Goal: Task Accomplishment & Management: Manage account settings

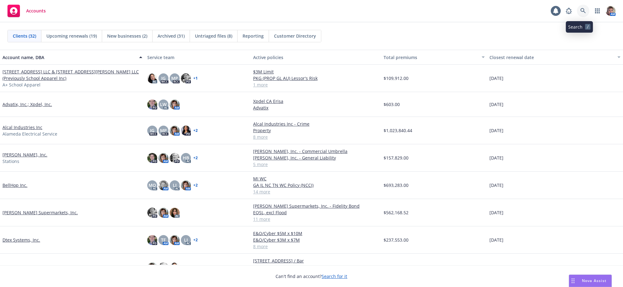
click at [581, 10] on icon at bounding box center [584, 11] width 6 height 6
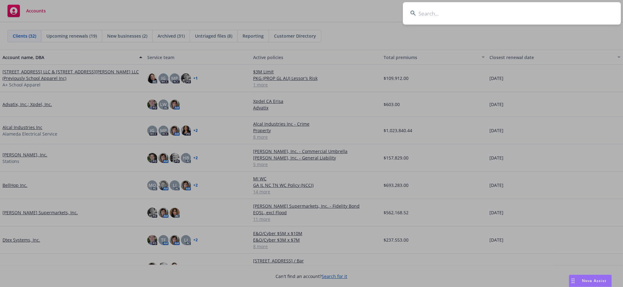
click at [492, 12] on input at bounding box center [512, 13] width 218 height 22
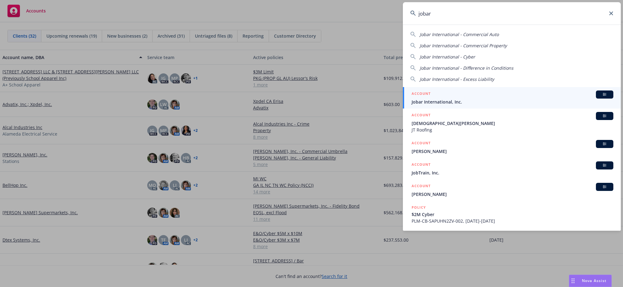
type input "jobar"
click at [465, 102] on span "Jobar International, Inc." at bounding box center [513, 102] width 202 height 7
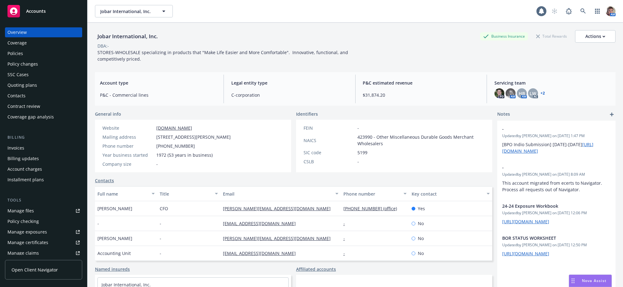
click at [55, 58] on div "Policies" at bounding box center [43, 54] width 72 height 10
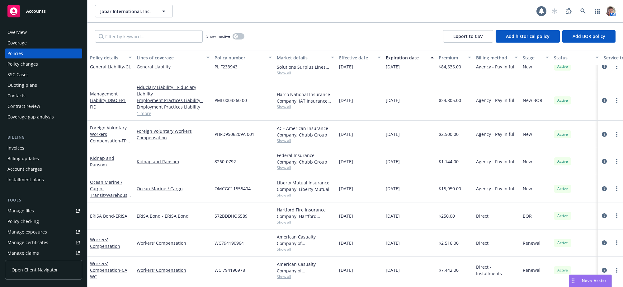
scroll to position [229, 0]
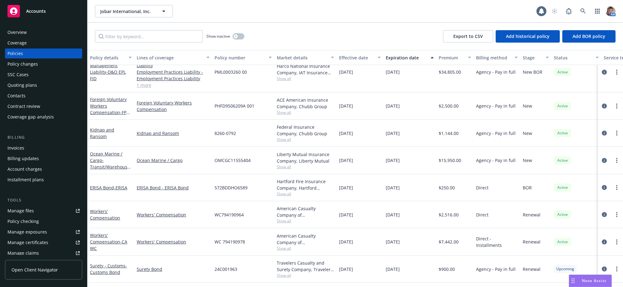
click at [22, 54] on div "Policies" at bounding box center [15, 54] width 16 height 10
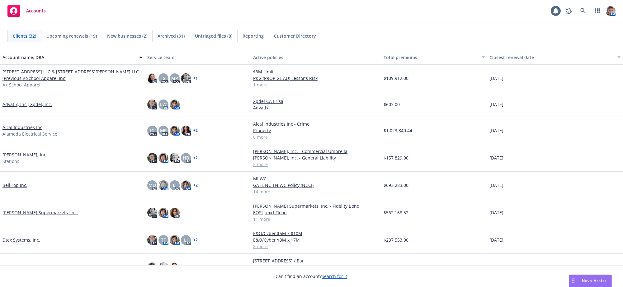
click at [92, 44] on div "Clients (32) Upcoming renewals (19) New businesses (2) Archived (31) Untriaged …" at bounding box center [311, 35] width 623 height 27
click at [92, 42] on div "Clients (32) Upcoming renewals (19) New businesses (2) Archived (31) Untriaged …" at bounding box center [164, 36] width 314 height 12
click at [80, 41] on div "Upcoming renewals (19)" at bounding box center [71, 36] width 61 height 12
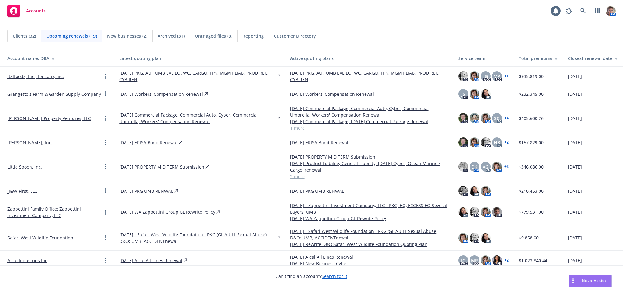
click at [83, 96] on link "Grangetto's Farm & Garden Supply Company" at bounding box center [53, 94] width 93 height 7
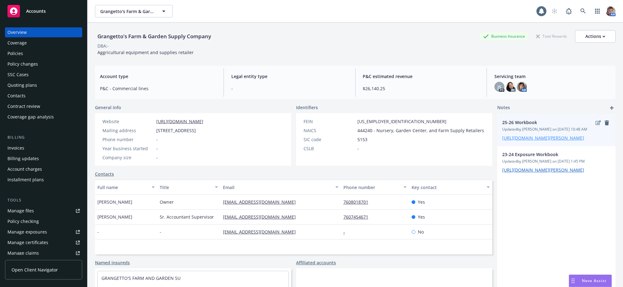
click at [545, 141] on link "https://iln.sharepoint.com/:x:/r/sites/CRUTeam/Shared%20Documents/Clients/Norah…" at bounding box center [543, 138] width 82 height 6
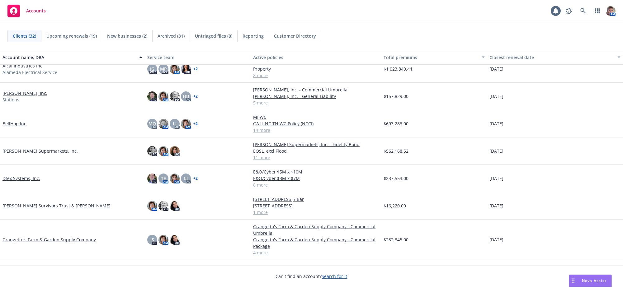
scroll to position [86, 0]
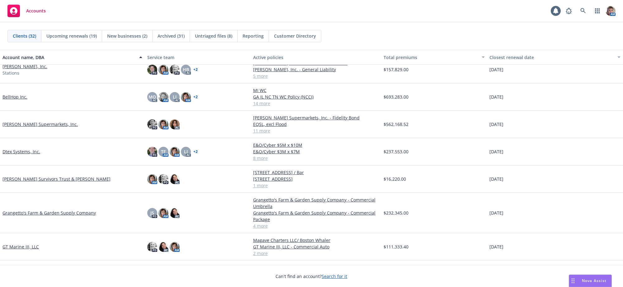
click at [56, 216] on link "Grangetto's Farm & Garden Supply Company" at bounding box center [48, 213] width 93 height 7
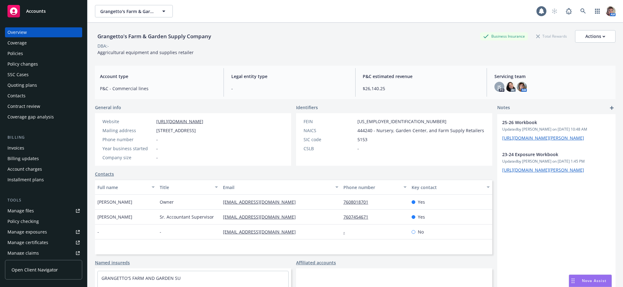
click at [50, 55] on div "Policies" at bounding box center [43, 54] width 72 height 10
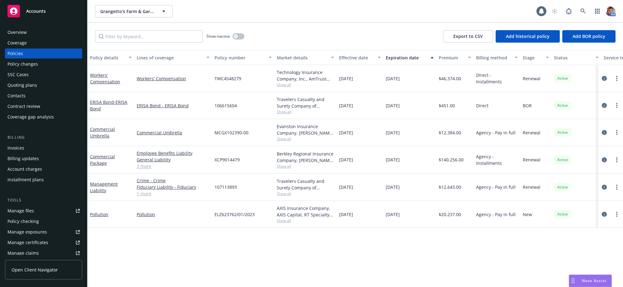
click at [43, 90] on div "Quoting plans" at bounding box center [43, 85] width 72 height 10
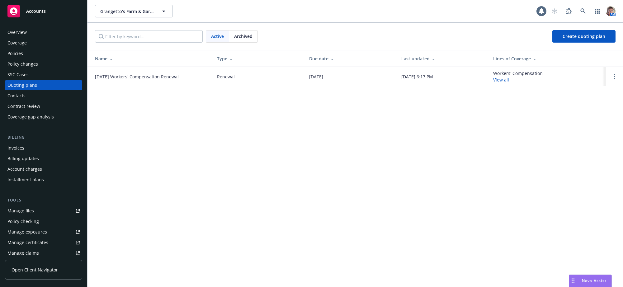
click at [145, 80] on link "12/31/25 Workers' Compensation Renewal" at bounding box center [137, 76] width 84 height 7
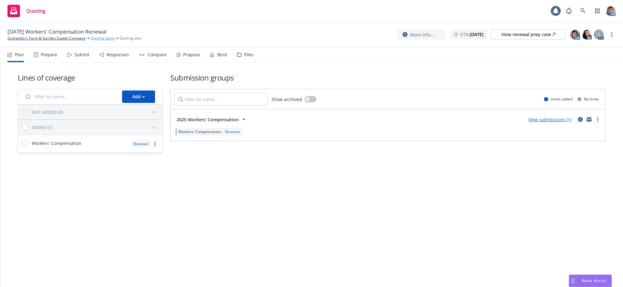
click at [110, 40] on link "Quoting plans" at bounding box center [103, 39] width 24 height 6
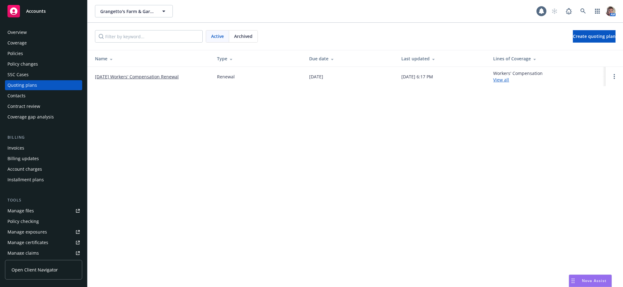
click at [246, 40] on span "Archived" at bounding box center [243, 36] width 18 height 7
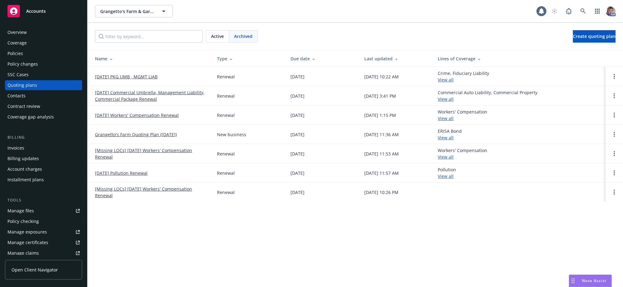
click at [157, 119] on link "[DATE] Workers' Compensation Renewal" at bounding box center [137, 115] width 84 height 7
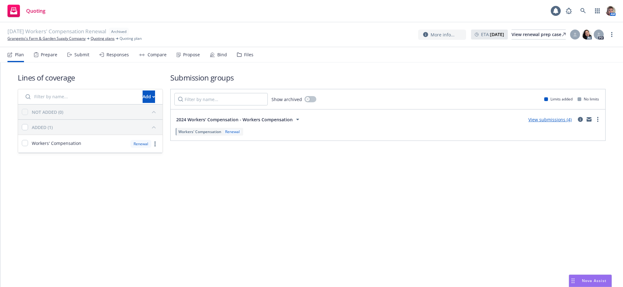
click at [252, 58] on div "Files" at bounding box center [245, 54] width 17 height 15
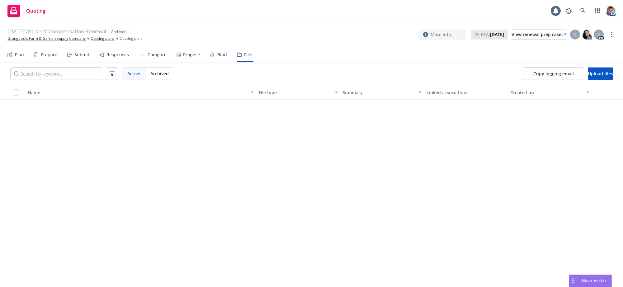
scroll to position [2561, 0]
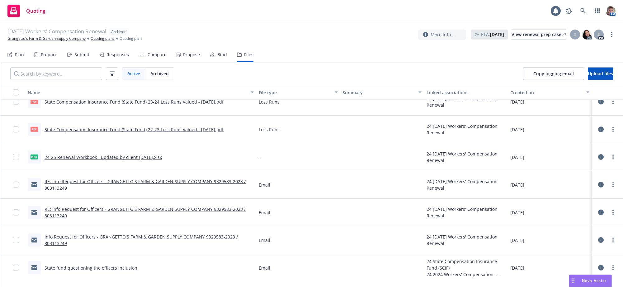
click at [123, 160] on link "24-25 Renewal Workbook - updated by client 10.30.24.xlsx" at bounding box center [103, 157] width 117 height 6
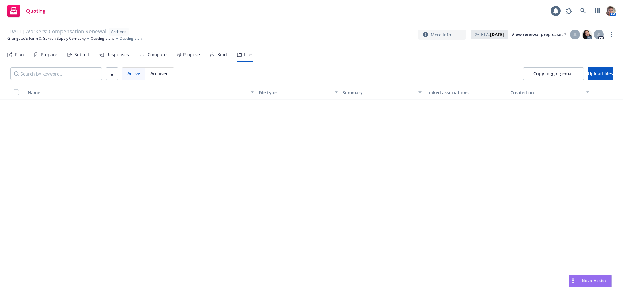
scroll to position [0, 0]
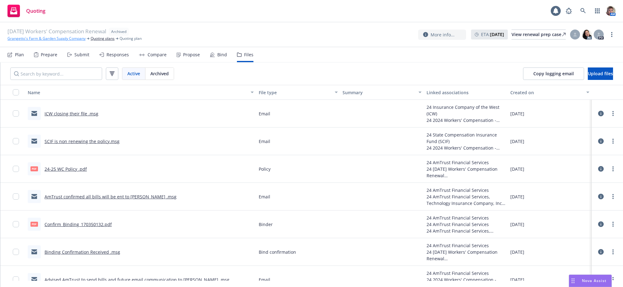
click at [55, 41] on link "Grangetto's Farm & Garden Supply Company" at bounding box center [46, 39] width 78 height 6
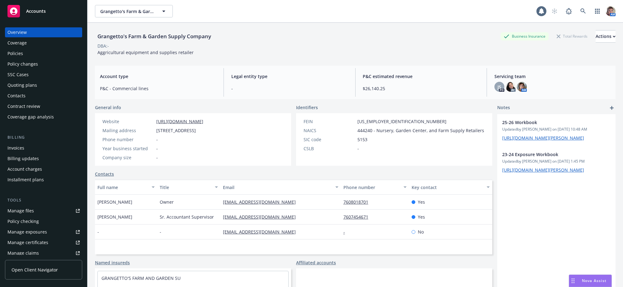
click at [26, 59] on div "Policies" at bounding box center [43, 54] width 72 height 10
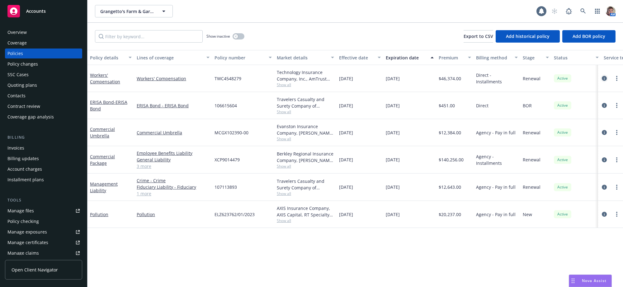
click at [606, 81] on icon "circleInformation" at bounding box center [604, 78] width 5 height 5
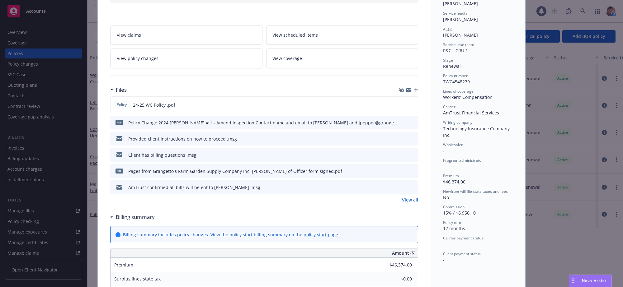
scroll to position [88, 0]
click at [407, 202] on link "View all" at bounding box center [410, 199] width 16 height 7
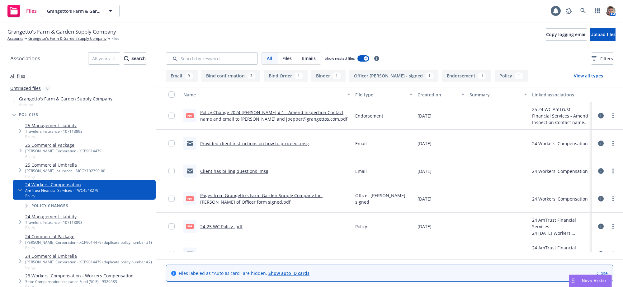
scroll to position [345, 0]
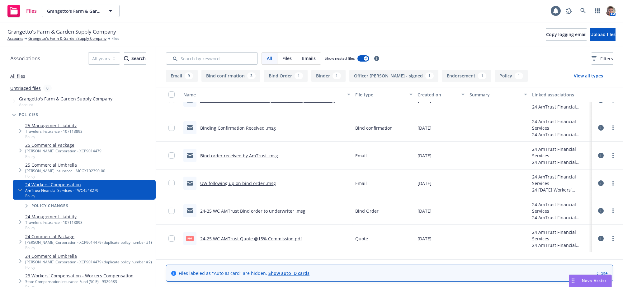
click at [260, 187] on link "UW following up on bind order .msg" at bounding box center [238, 184] width 76 height 6
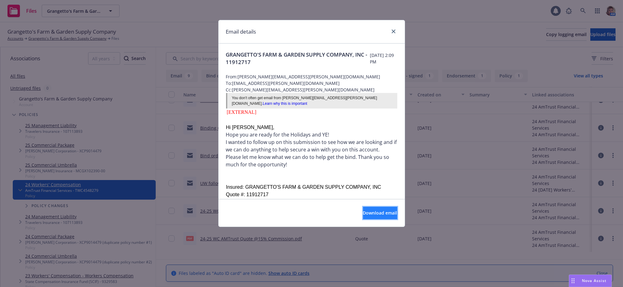
click at [363, 220] on button "Download email" at bounding box center [380, 213] width 34 height 12
click at [392, 31] on icon "close" at bounding box center [394, 32] width 4 height 4
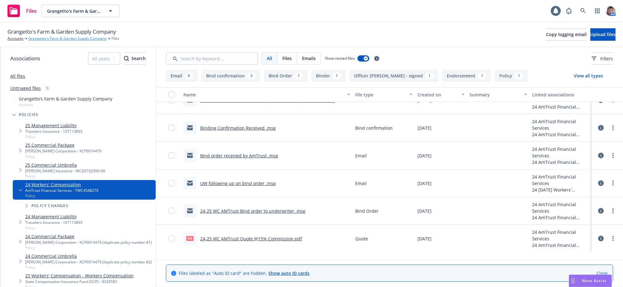
click at [72, 41] on link "Grangetto's Farm & Garden Supply Company" at bounding box center [67, 39] width 78 height 6
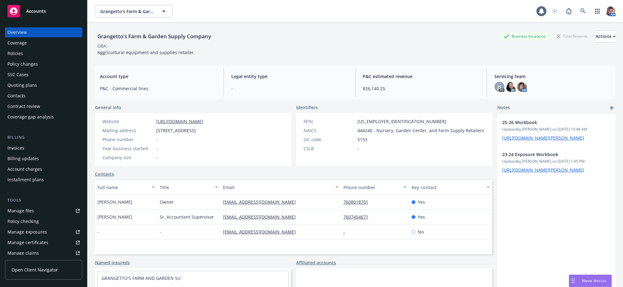
click at [51, 90] on div "Quoting plans" at bounding box center [43, 85] width 72 height 10
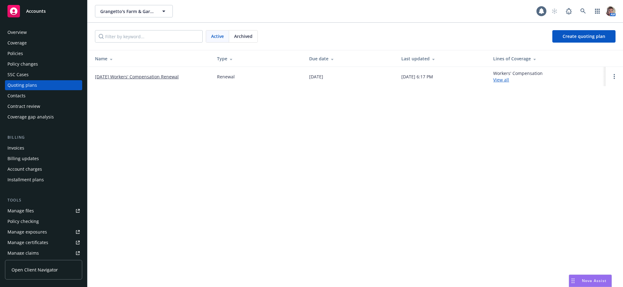
click at [155, 79] on link "[DATE] Workers' Compensation Renewal" at bounding box center [137, 76] width 84 height 7
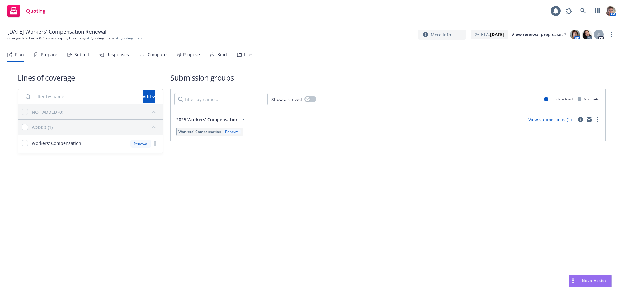
click at [89, 62] on div "Submit" at bounding box center [78, 54] width 22 height 15
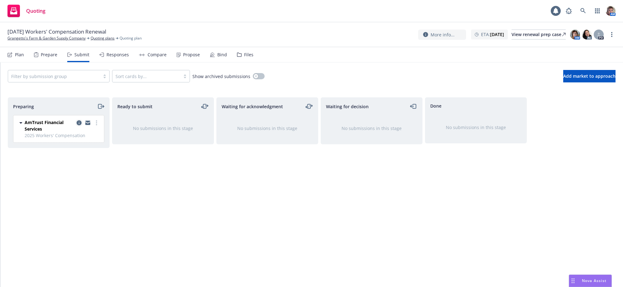
click at [80, 126] on icon "copy logging email" at bounding box center [79, 123] width 5 height 5
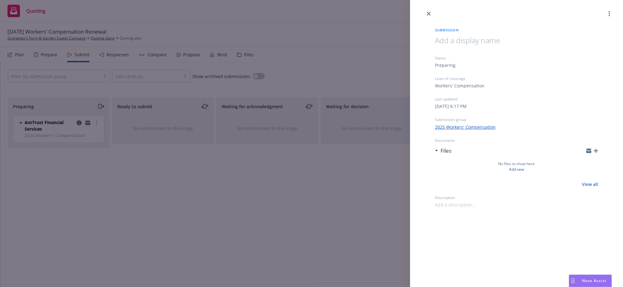
drag, startPoint x: 138, startPoint y: 179, endPoint x: 92, endPoint y: 170, distance: 45.9
click at [137, 179] on div "Submission Status Preparing Lines of coverage Workers' Compensation Last update…" at bounding box center [311, 143] width 623 height 287
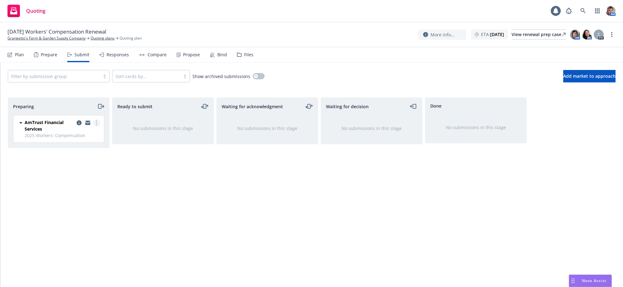
click at [97, 126] on icon "more" at bounding box center [96, 123] width 1 height 5
click at [69, 219] on span "Copy logging email" at bounding box center [65, 218] width 55 height 6
click at [197, 175] on div "Ready to submit No submissions in this stage" at bounding box center [163, 185] width 102 height 177
click at [145, 212] on div "Ready to submit No submissions in this stage" at bounding box center [163, 185] width 102 height 177
click at [78, 126] on icon "copy logging email" at bounding box center [79, 123] width 5 height 5
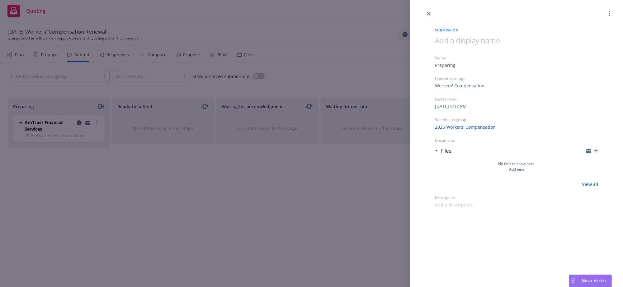
drag, startPoint x: 282, startPoint y: 235, endPoint x: 185, endPoint y: 219, distance: 97.8
click at [279, 234] on div "Submission Status Preparing Lines of coverage Workers' Compensation Last update…" at bounding box center [311, 143] width 623 height 287
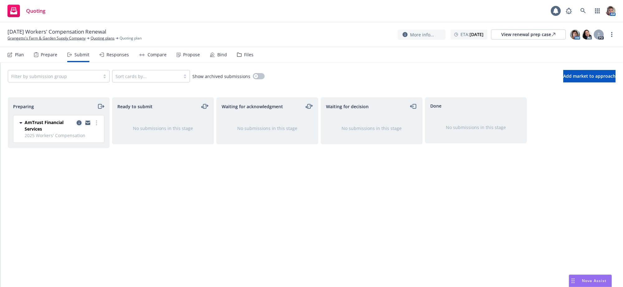
click at [78, 126] on icon "copy logging email" at bounding box center [79, 123] width 5 height 5
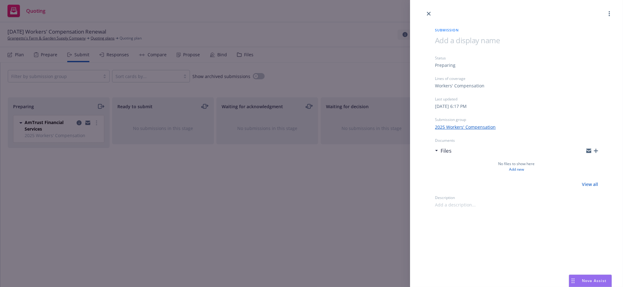
click at [77, 130] on div "Submission Status Preparing Lines of coverage Workers' Compensation Last update…" at bounding box center [311, 143] width 623 height 287
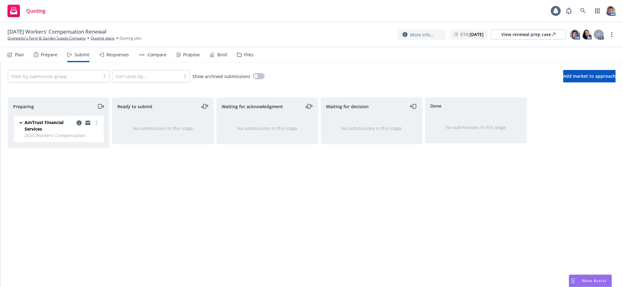
click at [77, 126] on icon "copy logging email" at bounding box center [79, 123] width 5 height 5
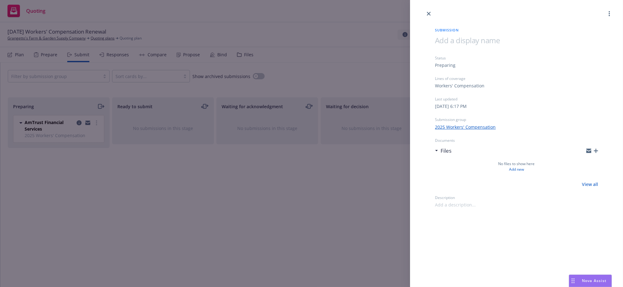
click at [101, 176] on div "Submission Status Preparing Lines of coverage Workers' Compensation Last update…" at bounding box center [311, 143] width 623 height 287
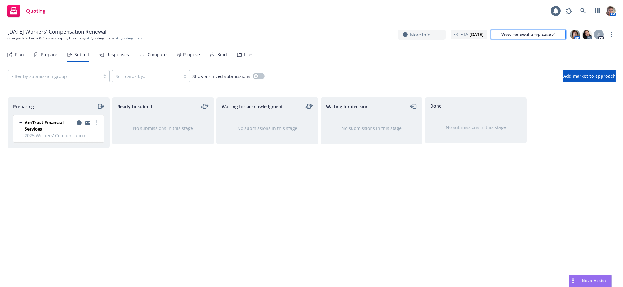
click at [534, 36] on div "View renewal prep case" at bounding box center [528, 34] width 54 height 9
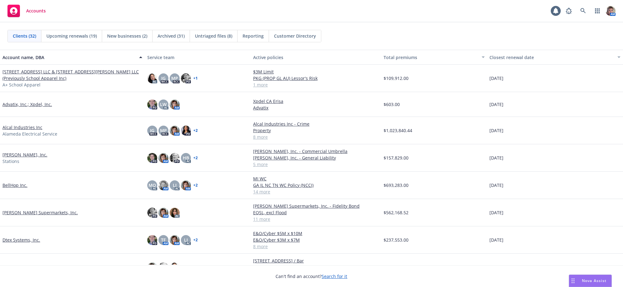
click at [73, 36] on span "Upcoming renewals (19)" at bounding box center [71, 36] width 50 height 7
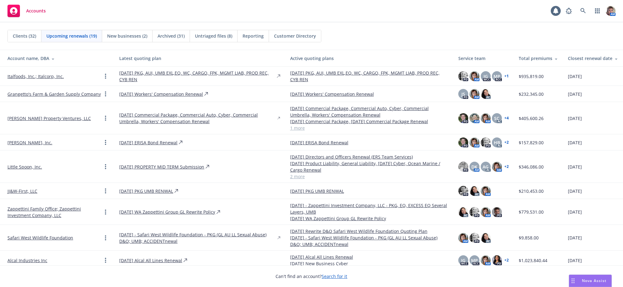
click at [35, 75] on link "Italfoods, Inc.; Italcorp, Inc." at bounding box center [35, 76] width 56 height 7
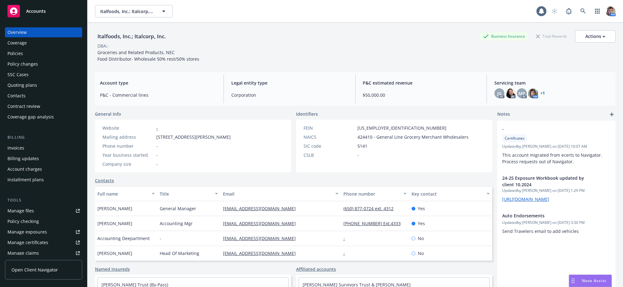
click at [27, 90] on div "Quoting plans" at bounding box center [22, 85] width 30 height 10
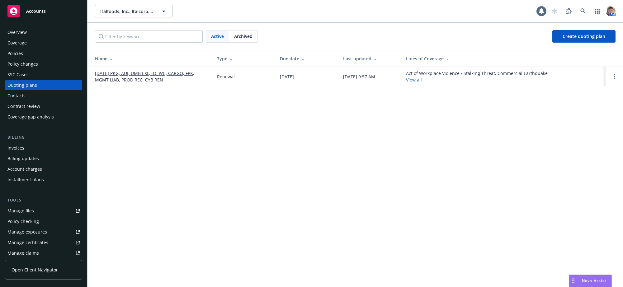
click at [179, 78] on link "11/01/25 PKG, AUI, UMB EXL,EQ. WC, CARGO, FPK, MGMT LIAB, PROD REC, CYB REN" at bounding box center [151, 76] width 112 height 13
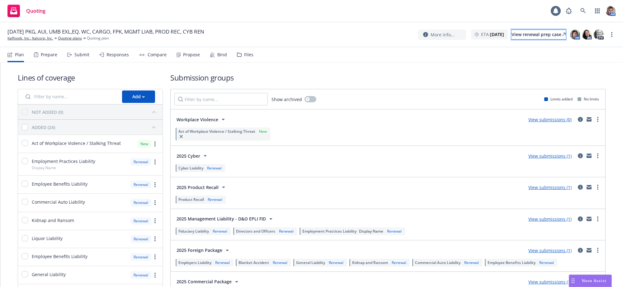
click at [523, 39] on div "View renewal prep case" at bounding box center [539, 34] width 54 height 9
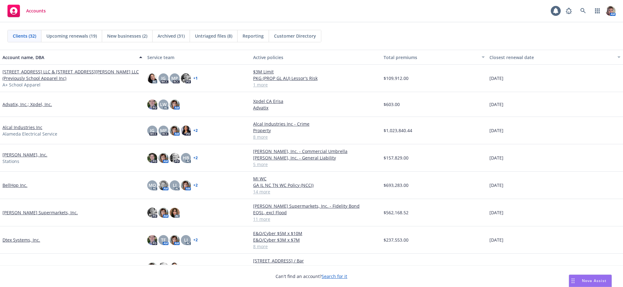
click at [78, 40] on div "Upcoming renewals (19)" at bounding box center [71, 36] width 61 height 12
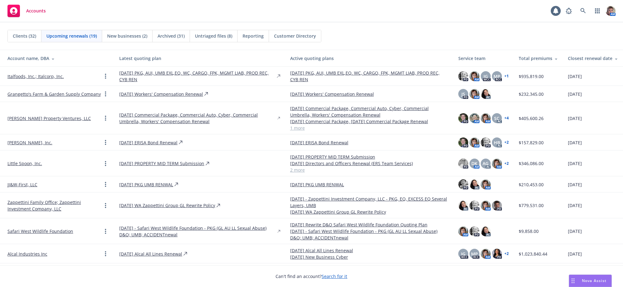
click at [195, 122] on link "[DATE] Commercial Package, Commercial Auto, Cyber, Commercial Umbrella, Workers…" at bounding box center [197, 118] width 157 height 13
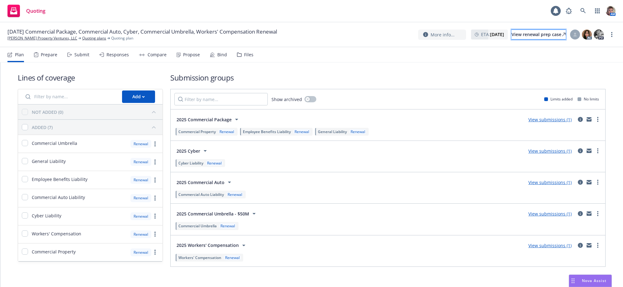
click at [534, 34] on div "View renewal prep case" at bounding box center [539, 34] width 54 height 9
click at [89, 57] on div "Submit" at bounding box center [81, 54] width 15 height 5
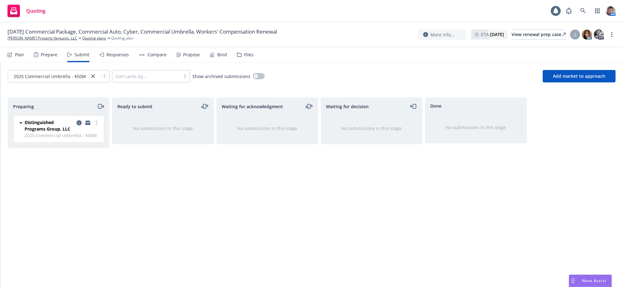
click at [76, 127] on link "copy logging email" at bounding box center [78, 122] width 7 height 7
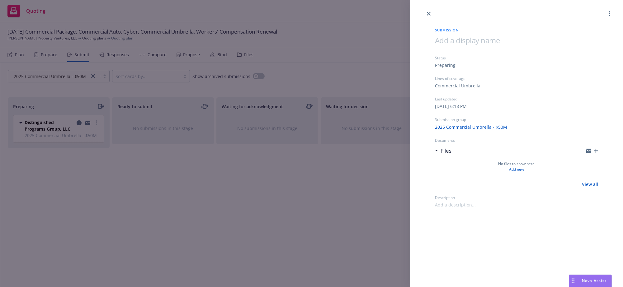
click at [86, 198] on div "Submission Status Preparing Lines of coverage Commercial Umbrella Last updated …" at bounding box center [311, 143] width 623 height 287
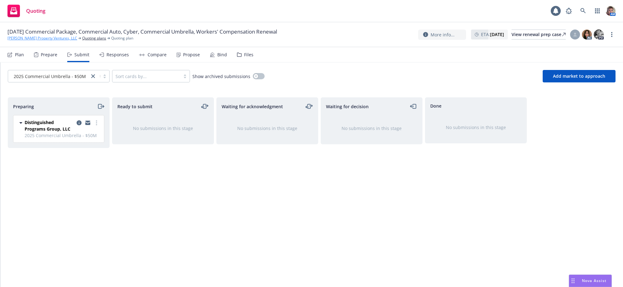
click at [46, 40] on link "[PERSON_NAME] Property Ventures, LLC" at bounding box center [42, 39] width 70 height 6
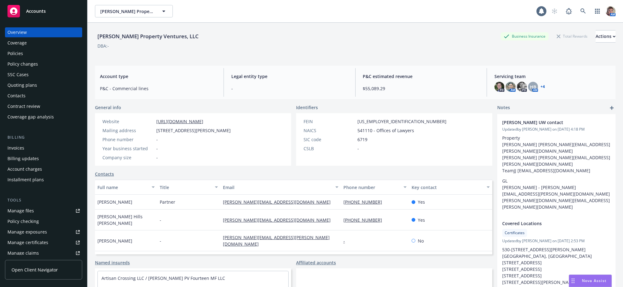
click at [33, 90] on div "Quoting plans" at bounding box center [22, 85] width 30 height 10
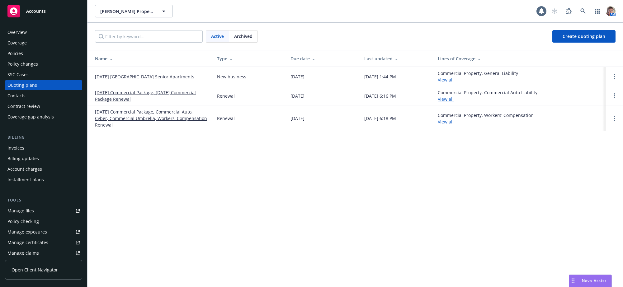
click at [142, 121] on link "[DATE] Commercial Package, Commercial Auto, Cyber, Commercial Umbrella, Workers…" at bounding box center [151, 119] width 112 height 20
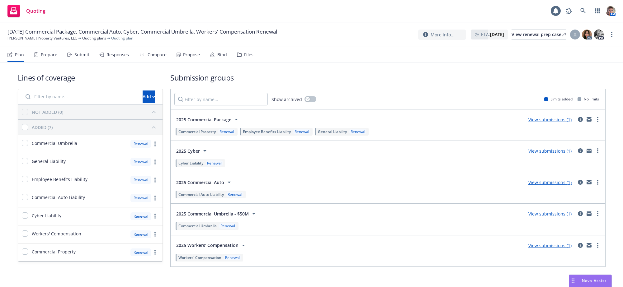
click at [89, 57] on div "Submit" at bounding box center [81, 54] width 15 height 5
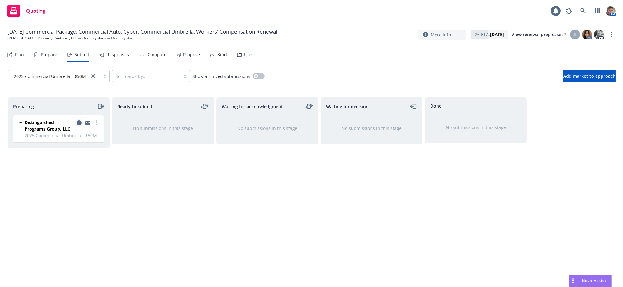
click at [79, 126] on icon "copy logging email" at bounding box center [79, 123] width 5 height 5
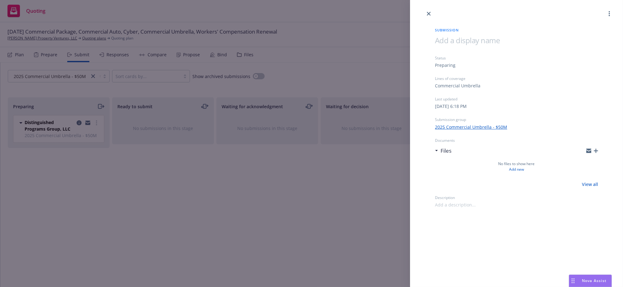
click at [594, 153] on icon "button" at bounding box center [596, 151] width 4 height 4
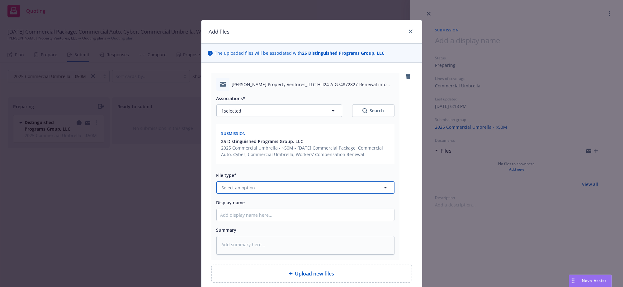
click at [239, 191] on span "Select an option" at bounding box center [239, 188] width 34 height 7
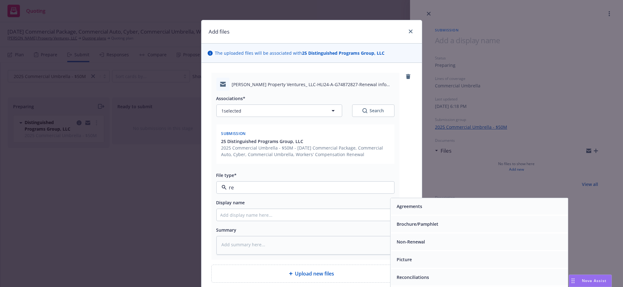
type input "ren"
click at [415, 229] on div "Renewal solicitation" at bounding box center [417, 224] width 47 height 9
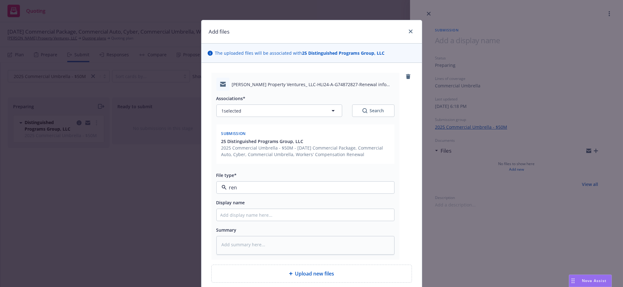
type textarea "x"
click at [247, 221] on input "Display name" at bounding box center [306, 215] width 178 height 12
type input "2"
type textarea "x"
type input "25"
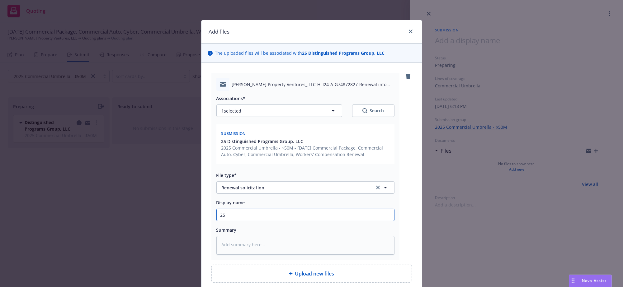
type textarea "x"
type input "25-"
type textarea "x"
type input "25-3"
type textarea "x"
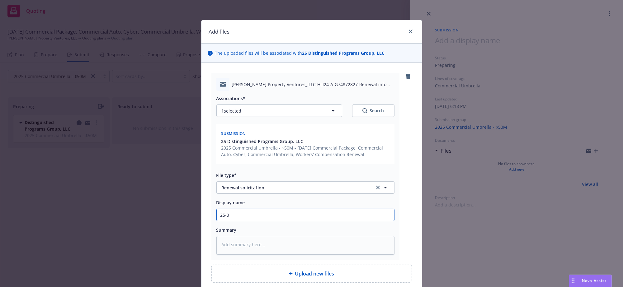
type input "25-36"
type textarea "x"
type input "25-36"
type textarea "x"
type input "25-36 U"
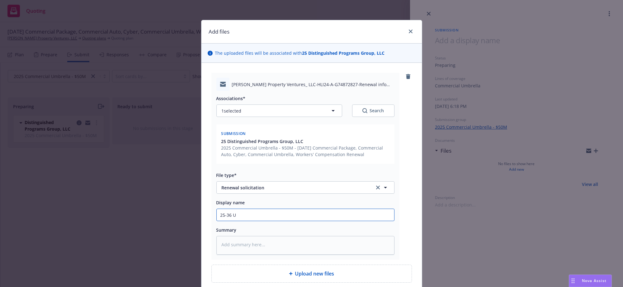
type textarea "x"
type input "25-36 UM"
type textarea "x"
type input "25-36 UMB"
type textarea "x"
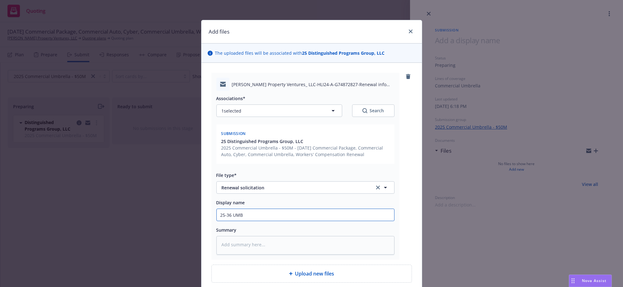
type input "25-36 UMB"
type textarea "x"
type input "25-36 UMB R"
type textarea "x"
type input "25-36 UMB Re"
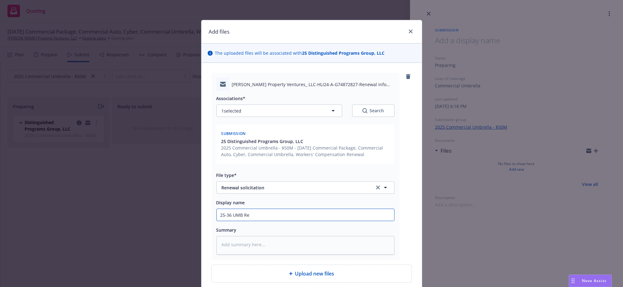
type textarea "x"
type input "25-36 UMB Ren"
type textarea "x"
type input "25-36 UMB Rene"
type textarea "x"
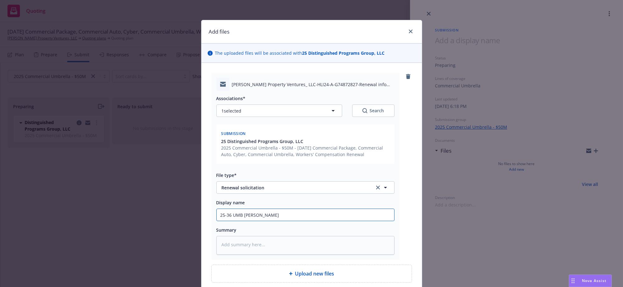
type input "25-36 UMB Renew"
type textarea "x"
type input "25-36 UMB Renewa"
type textarea "x"
type input "25-36 UMB Renewal"
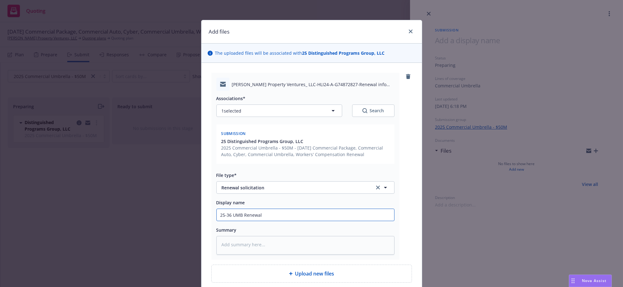
type textarea "x"
type input "25-36 UMB Renewal"
type textarea "x"
type input "25-36 UMB Renewal S"
type textarea "x"
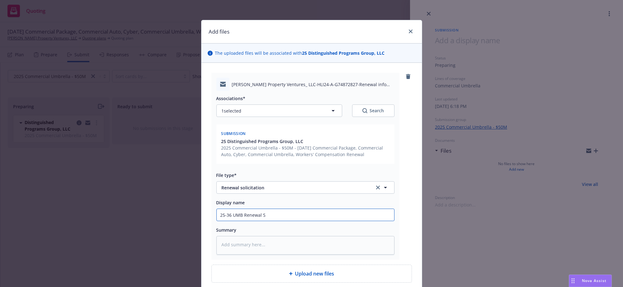
type input "25-36 UMB Renewal So"
type textarea "x"
type input "25-36 UMB Renewal Sol"
type textarea "x"
type input "25-36 UMB Renewal Soli"
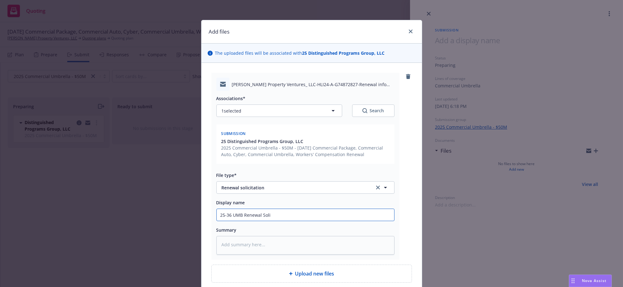
type textarea "x"
type input "25-36 UMB Renewal Solic"
type textarea "x"
type input "25-36 UMB Renewal Solici"
type textarea "x"
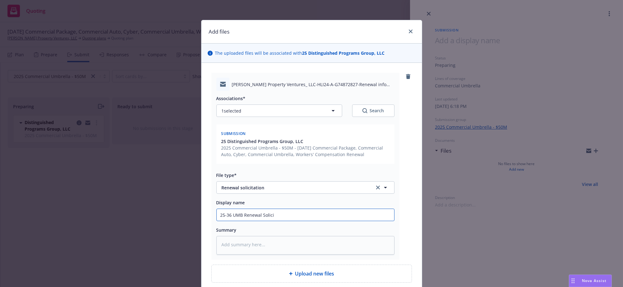
type input "25-36 UMB Renewal Solicit"
type textarea "x"
type input "25-36 UMB Renewal Solicita"
type textarea "x"
type input "25-36 UMB Renewal Solicitat"
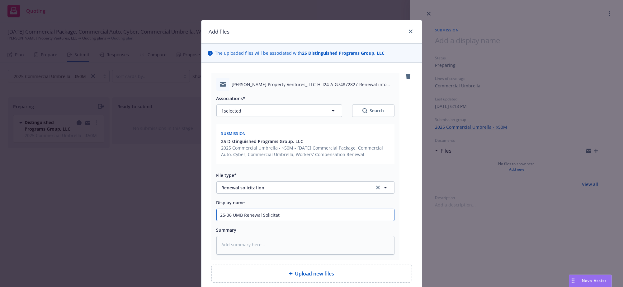
type textarea "x"
type input "25-36 UMB Renewal Solicitati"
type textarea "x"
type input "25-36 UMB Renewal Solicitatio"
type textarea "x"
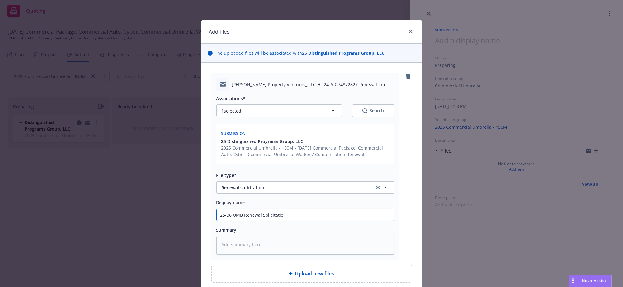
type input "25-36 UMB Renewal Solicitation"
type textarea "x"
type input "25-36 UMB Renewal Solicitation"
type textarea "x"
type input "25-36 UMB Renewal Solicitation f"
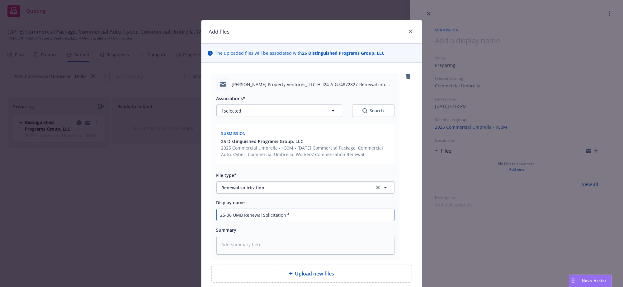
type textarea "x"
type input "25-36 UMB Renewal Solicitation fr"
type textarea "x"
type input "25-36 UMB Renewal Solicitation fro"
type textarea "x"
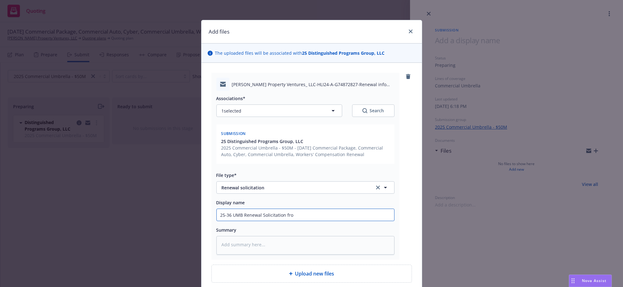
type input "25-36 UMB Renewal Solicitation from"
type textarea "x"
type input "25-36 UMB Renewal Solicitation from"
type textarea "x"
type input "25-36 UMB Renewal Solicitation from D"
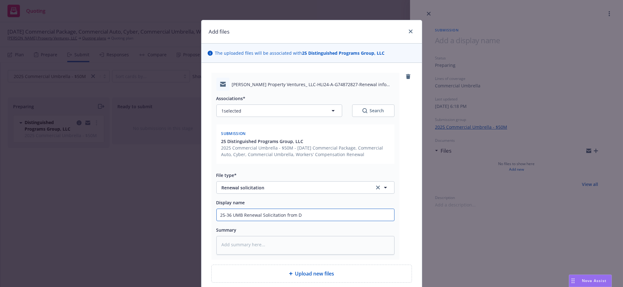
type textarea "x"
type input "25-36 UMB Renewal Solicitation from Di"
type textarea "x"
type input "25-36 UMB Renewal Solicitation from Dis"
type textarea "x"
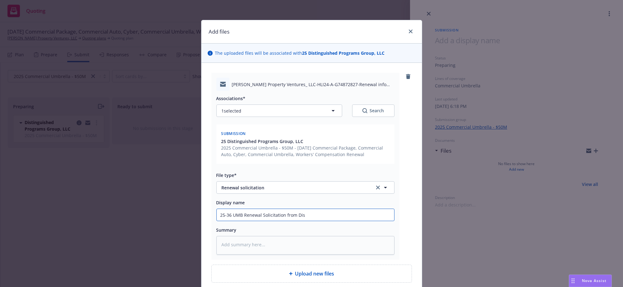
type input "25-36 UMB Renewal Solicitation from Dist"
type textarea "x"
type input "25-36 UMB Renewal Solicitation from Disti"
type textarea "x"
type input "25-36 UMB Renewal Solicitation from Distin"
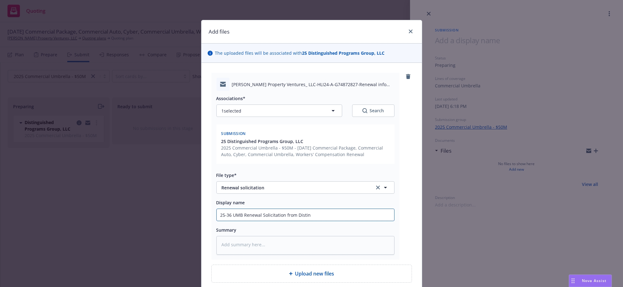
type textarea "x"
type input "25-36 UMB Renewal Solicitation from Disting"
type textarea "x"
type input "25-36 UMB Renewal Solicitation from Distingu"
type textarea "x"
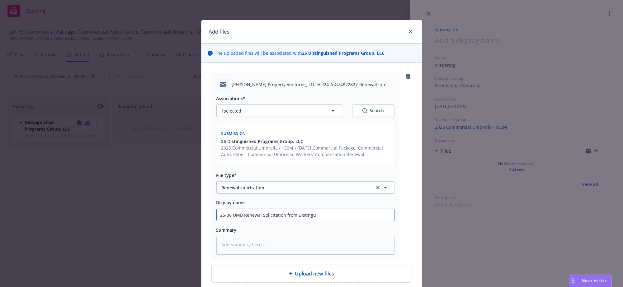
type input "25-36 UMB Renewal Solicitation from Distingui"
type textarea "x"
type input "25-36 UMB Renewal Solicitation from Distinguis"
type textarea "x"
type input "25-36 UMB Renewal Solicitation from Distinguish"
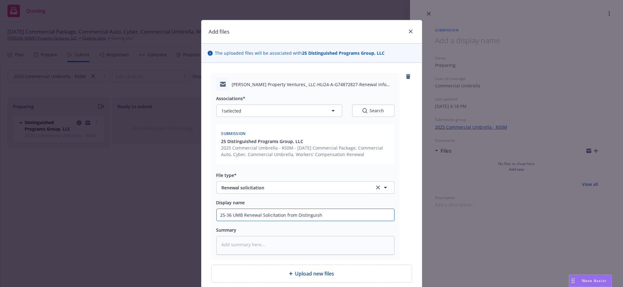
type textarea "x"
type input "25-36 UMB Renewal Solicitation from Distinguishe"
type textarea "x"
type input "25-36 UMB Renewal Solicitation from Distinguished"
type textarea "x"
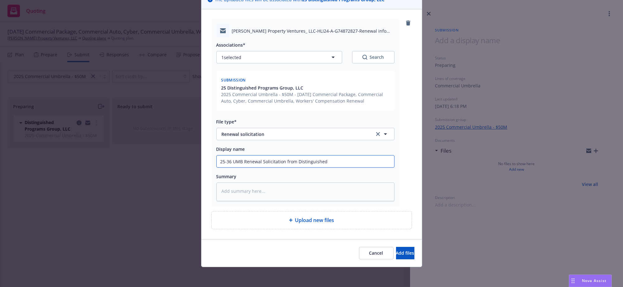
scroll to position [81, 0]
type input "25-36 UMB Renewal Solicitation from Distinguished"
type textarea "x"
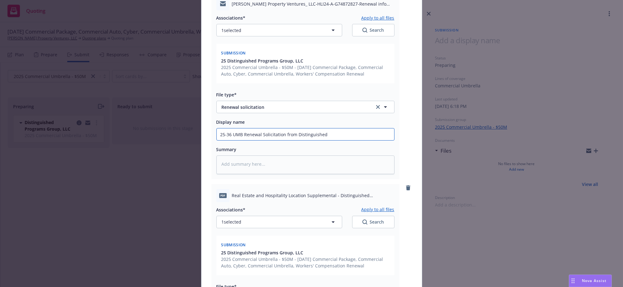
scroll to position [290, 0]
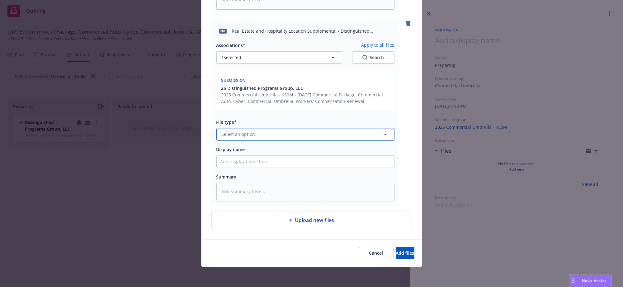
click at [231, 131] on span "Select an option" at bounding box center [239, 134] width 34 height 7
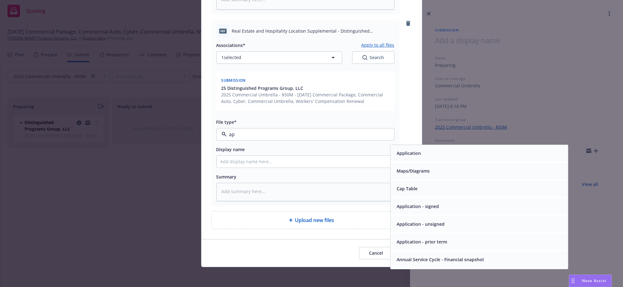
type input "app"
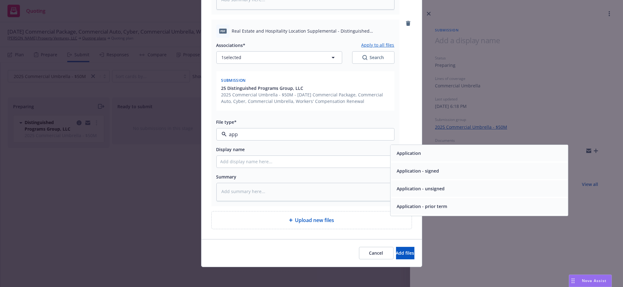
click at [426, 149] on div "Application" at bounding box center [479, 153] width 170 height 9
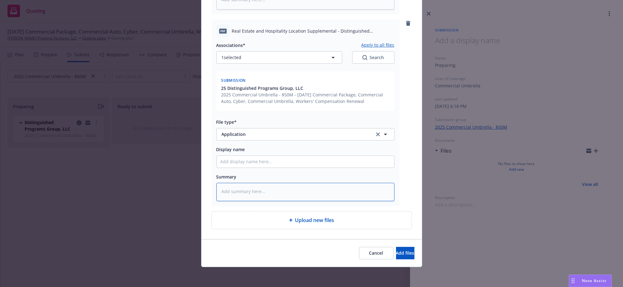
click at [256, 186] on textarea at bounding box center [305, 192] width 178 height 18
type textarea "x"
type textarea "B"
type textarea "x"
type textarea "Bl"
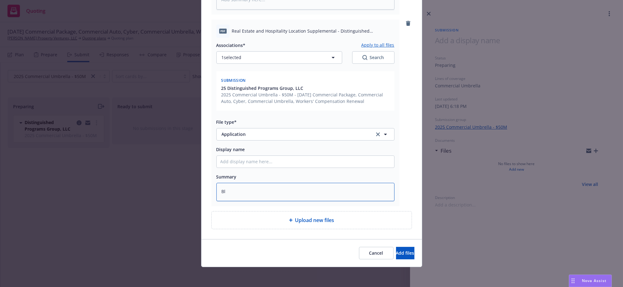
type textarea "x"
type textarea "Bla"
type textarea "x"
type textarea "Blan"
type textarea "x"
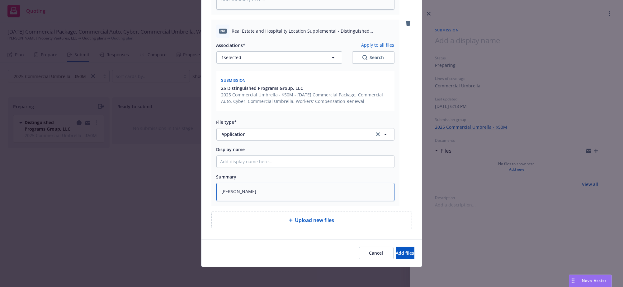
type textarea "Blank"
type textarea "x"
type textarea "Blankf"
type textarea "x"
type textarea "Blank"
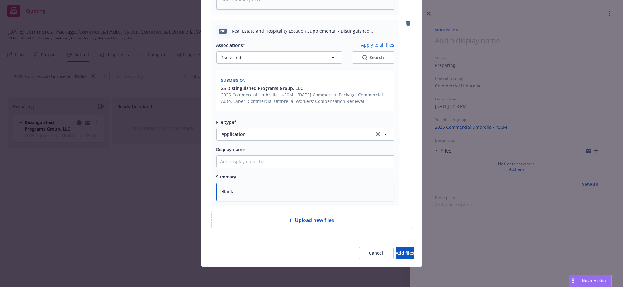
type textarea "x"
type textarea "Blank"
type textarea "x"
type textarea "Blank F"
type textarea "x"
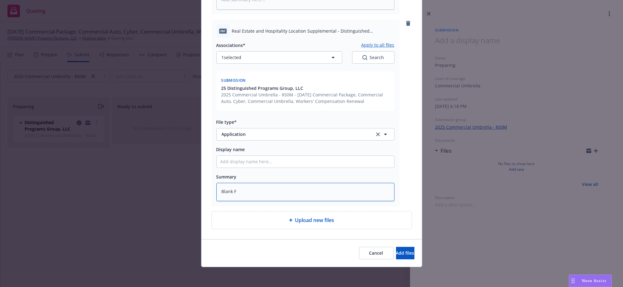
type textarea "Blank Fr"
type textarea "x"
type textarea "Blank F"
type textarea "x"
type textarea "Blank Fo"
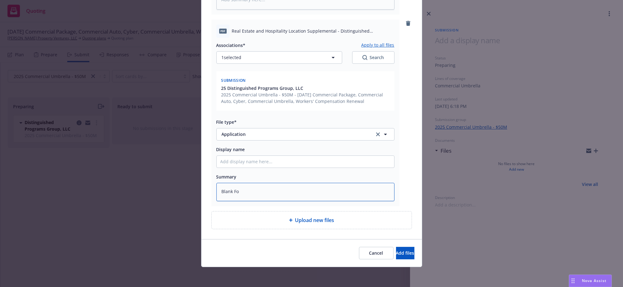
type textarea "x"
type textarea "Blank For"
type textarea "x"
type textarea "Blank Form"
type textarea "x"
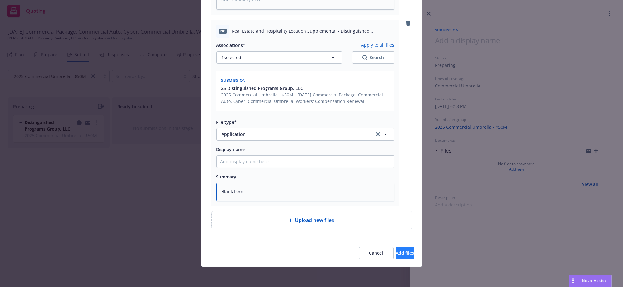
type textarea "Blank Form"
click at [396, 251] on span "Add files" at bounding box center [405, 253] width 18 height 6
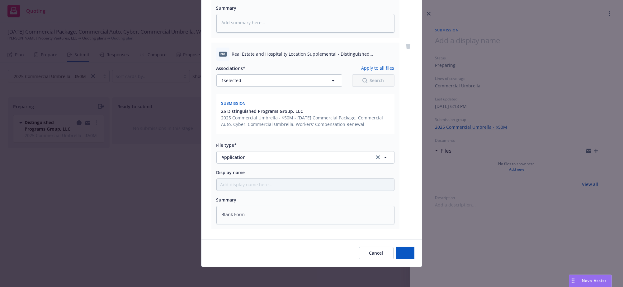
scroll to position [264, 0]
type textarea "x"
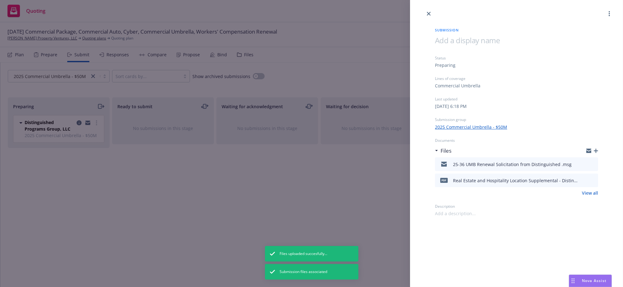
click at [176, 235] on div "Submission Status Preparing Lines of coverage Commercial Umbrella Last updated …" at bounding box center [311, 143] width 623 height 287
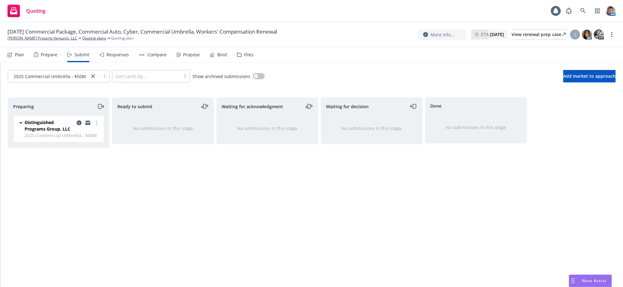
click at [177, 206] on div "Ready to submit No submissions in this stage" at bounding box center [163, 185] width 102 height 177
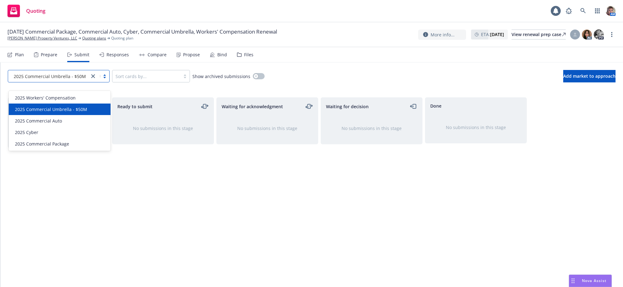
click at [97, 80] on link "close" at bounding box center [92, 76] width 7 height 7
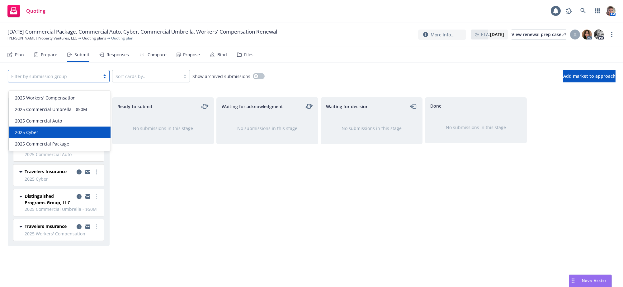
click at [70, 131] on div "2025 Cyber" at bounding box center [59, 132] width 94 height 7
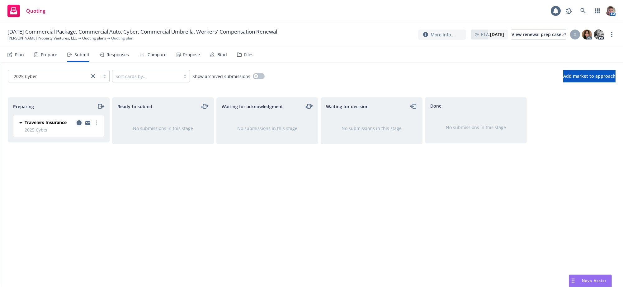
click at [80, 126] on icon "copy logging email" at bounding box center [79, 123] width 5 height 5
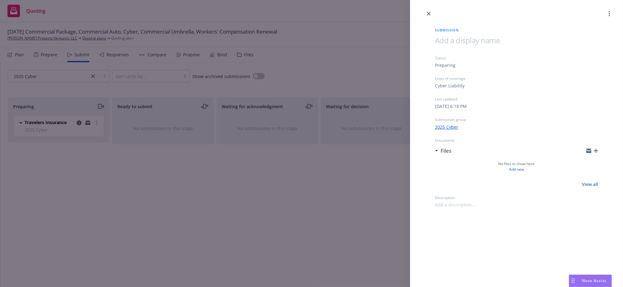
click at [353, 222] on div "Submission Status Preparing Lines of coverage Cyber Liability Last updated Satu…" at bounding box center [311, 143] width 623 height 287
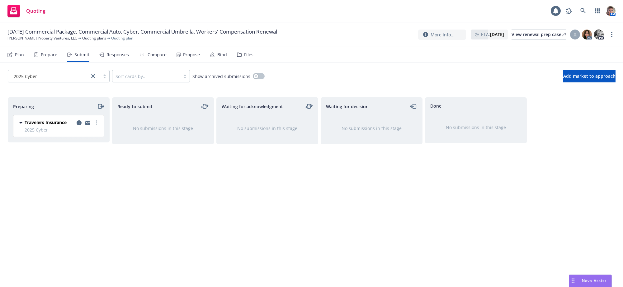
click at [184, 225] on div "Ready to submit No submissions in this stage" at bounding box center [163, 185] width 102 height 177
click at [26, 133] on span "2025 Cyber" at bounding box center [63, 130] width 76 height 7
click at [81, 127] on link "copy logging email" at bounding box center [78, 122] width 7 height 7
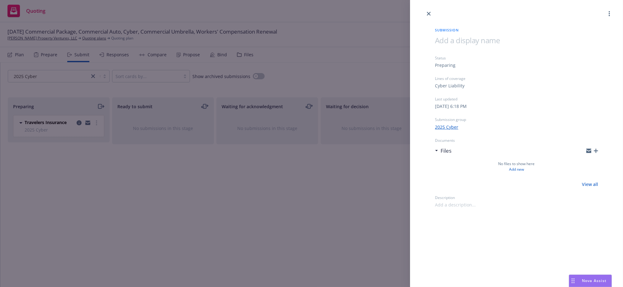
click at [84, 174] on div "Submission Status Preparing Lines of coverage Cyber Liability Last updated Satu…" at bounding box center [311, 143] width 623 height 287
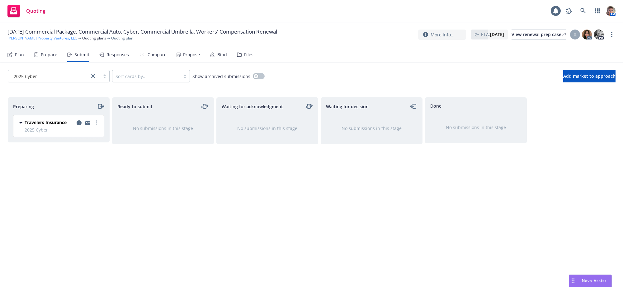
click at [50, 41] on link "[PERSON_NAME] Property Ventures, LLC" at bounding box center [42, 39] width 70 height 6
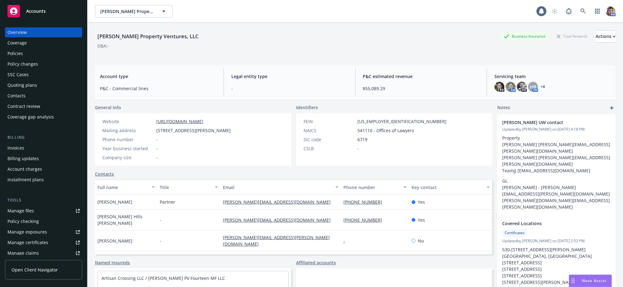
click at [34, 59] on div "Policies" at bounding box center [43, 54] width 72 height 10
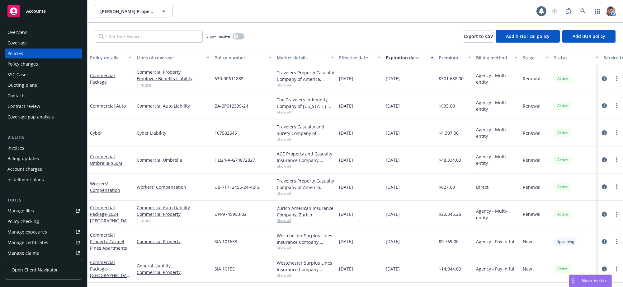
click at [602, 135] on icon "circleInformation" at bounding box center [604, 132] width 5 height 5
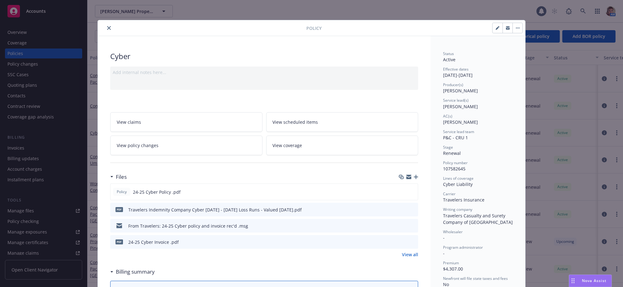
click at [400, 227] on icon "download file" at bounding box center [402, 225] width 4 height 4
click at [107, 29] on icon "close" at bounding box center [109, 28] width 4 height 4
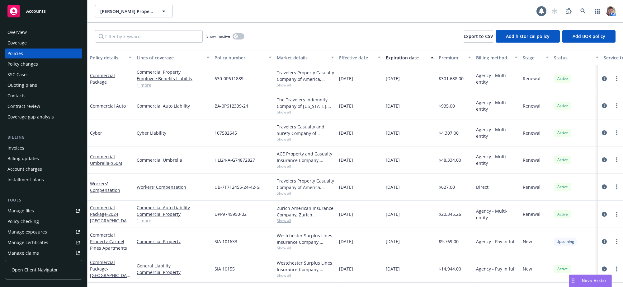
click at [26, 90] on div "Quoting plans" at bounding box center [22, 85] width 30 height 10
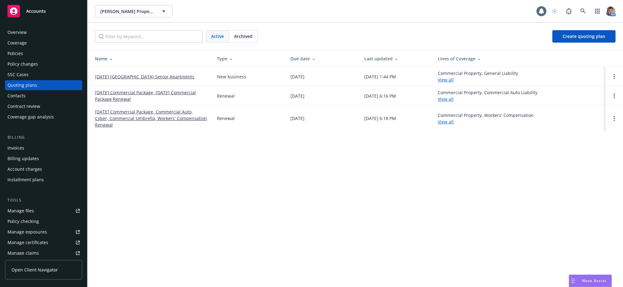
click at [138, 115] on link "10/01/25 Commercial Package, Commercial Auto, Cyber, Commercial Umbrella, Worke…" at bounding box center [151, 119] width 112 height 20
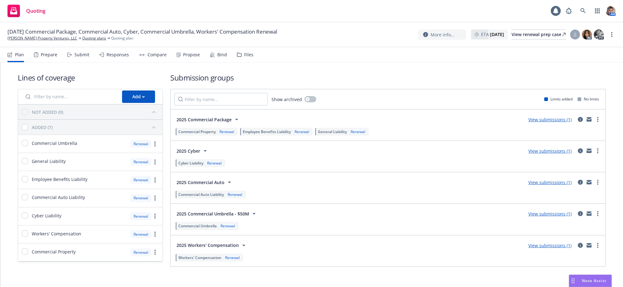
click at [82, 57] on div "Submit" at bounding box center [81, 54] width 15 height 5
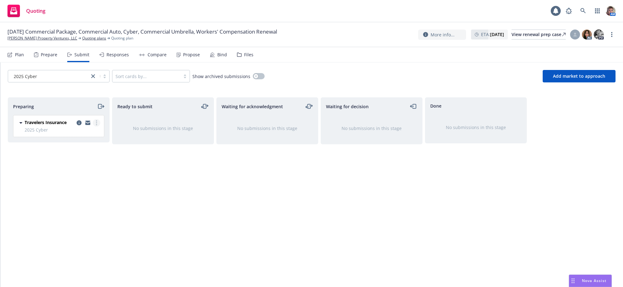
click at [97, 127] on link "more" at bounding box center [96, 122] width 7 height 7
click at [60, 218] on span "Copy logging email" at bounding box center [65, 218] width 55 height 6
click at [176, 197] on div "Ready to submit No submissions in this stage" at bounding box center [163, 185] width 102 height 177
click at [79, 126] on icon "copy logging email" at bounding box center [79, 123] width 5 height 5
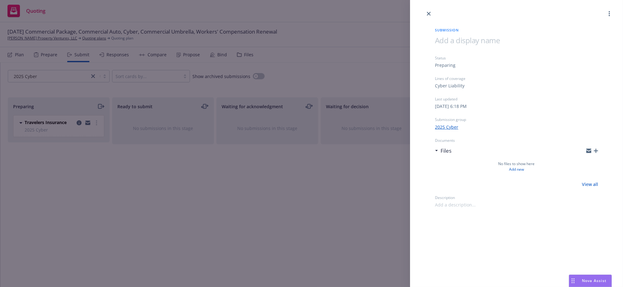
click at [212, 228] on div "Submission Status Preparing Lines of coverage Cyber Liability Last updated Satu…" at bounding box center [311, 143] width 623 height 287
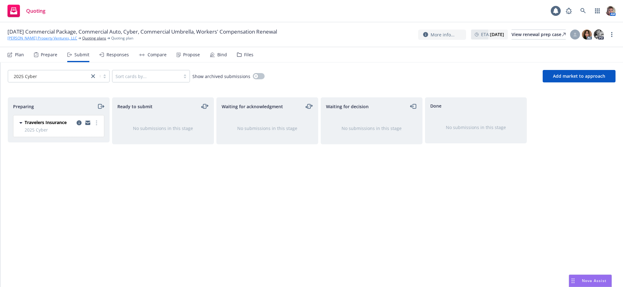
click at [36, 40] on link "[PERSON_NAME] Property Ventures, LLC" at bounding box center [42, 39] width 70 height 6
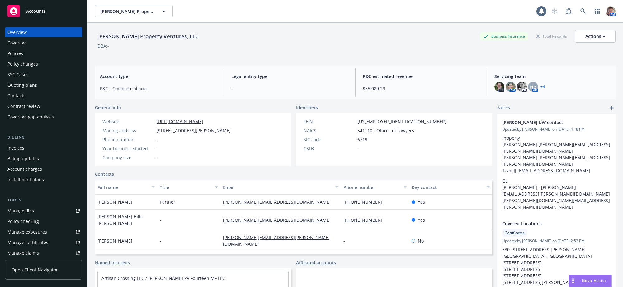
click at [38, 90] on div "Quoting plans" at bounding box center [43, 85] width 72 height 10
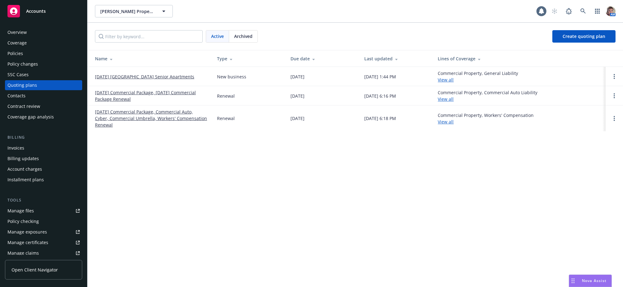
click at [20, 58] on div "Policies" at bounding box center [15, 54] width 16 height 10
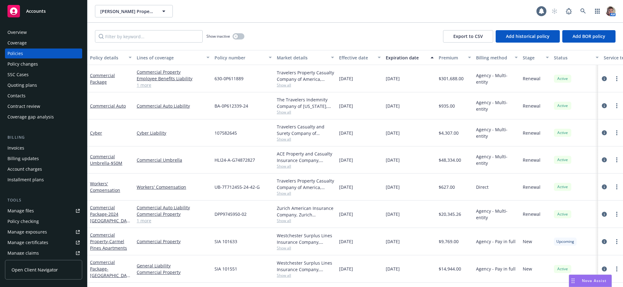
click at [351, 60] on div "Effective date" at bounding box center [356, 58] width 35 height 7
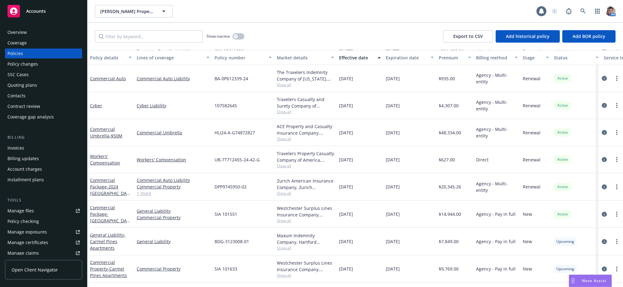
scroll to position [69, 0]
click at [473, 274] on div "$9,769.00" at bounding box center [454, 269] width 37 height 27
click at [472, 273] on div "$9,769.00" at bounding box center [454, 269] width 37 height 27
click at [428, 267] on div "[DATE]" at bounding box center [409, 269] width 53 height 27
click at [422, 211] on div "12/31/2025" at bounding box center [409, 214] width 53 height 27
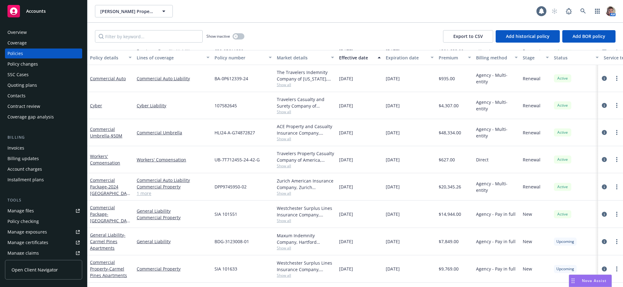
click at [31, 90] on div "Quoting plans" at bounding box center [22, 85] width 30 height 10
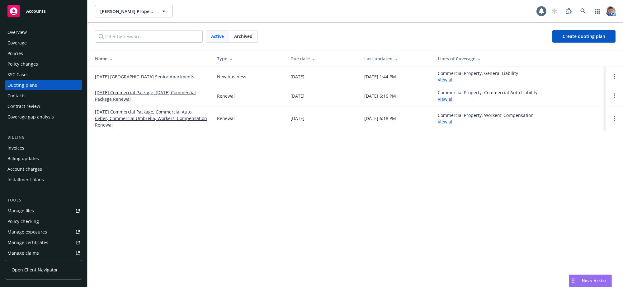
click at [169, 97] on link "[DATE] Commercial Package, [DATE] Commercial Package Renewal" at bounding box center [151, 95] width 112 height 13
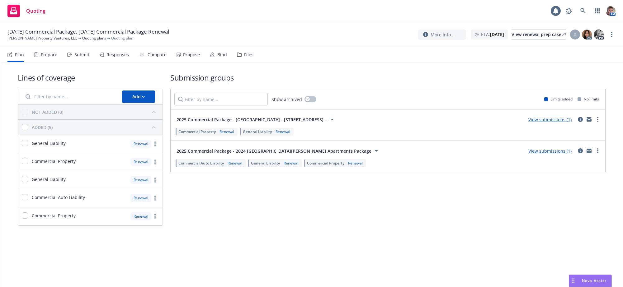
click at [289, 226] on div "Submission groups Show archived Limits added No limits 2025 Commercial Package …" at bounding box center [387, 150] width 435 height 154
click at [144, 102] on div "Add" at bounding box center [138, 97] width 12 height 12
click at [135, 133] on span "Pull in policy to be renewed" at bounding box center [158, 133] width 73 height 6
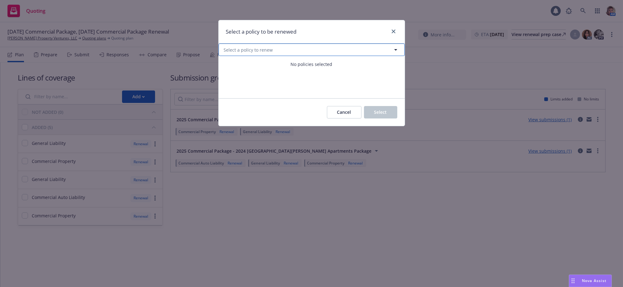
click at [277, 51] on button "Select a policy to renew" at bounding box center [312, 50] width 186 height 12
select select "ACTIVE"
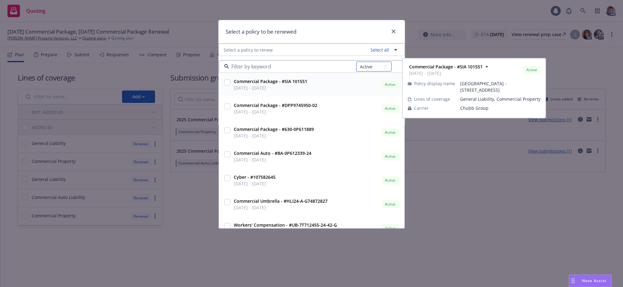
click at [380, 71] on select "All Active Upcoming Expired Cancelled" at bounding box center [374, 67] width 36 height 10
select select
click at [356, 64] on select "All Active Upcoming Expired Cancelled" at bounding box center [374, 67] width 36 height 10
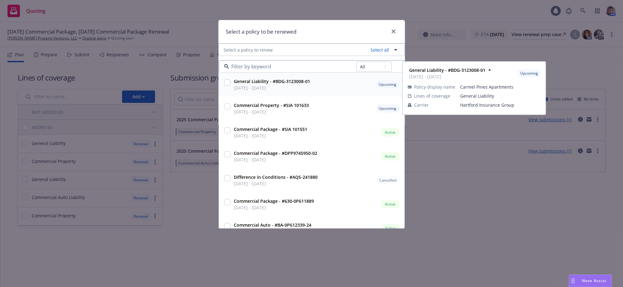
click at [303, 69] on input at bounding box center [292, 66] width 127 height 7
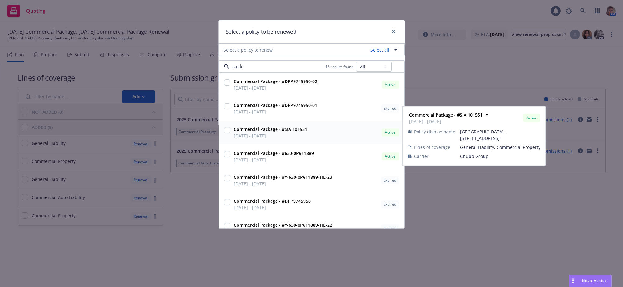
type input "pack"
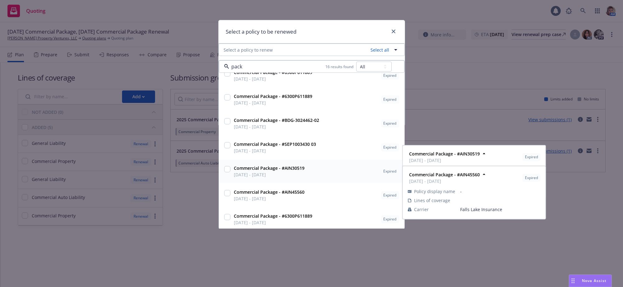
scroll to position [228, 0]
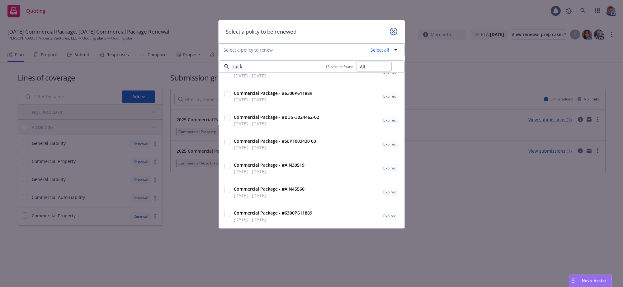
click at [392, 33] on icon "close" at bounding box center [394, 32] width 4 height 4
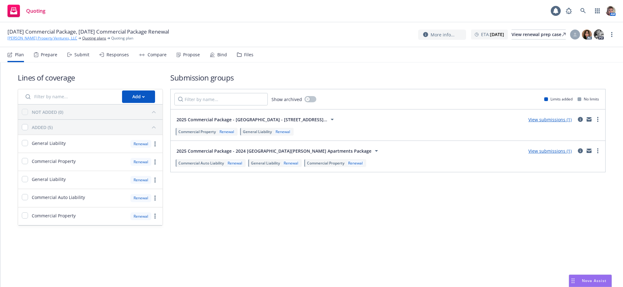
click at [29, 40] on link "[PERSON_NAME] Property Ventures, LLC" at bounding box center [42, 39] width 70 height 6
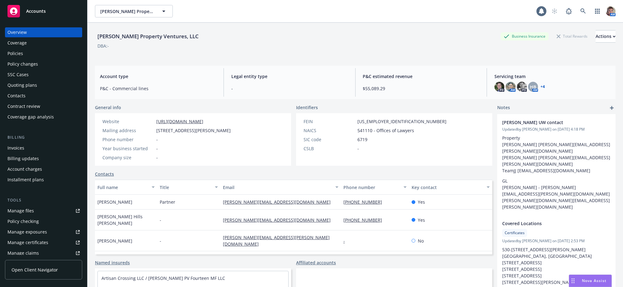
click at [13, 59] on div "Policies" at bounding box center [15, 54] width 16 height 10
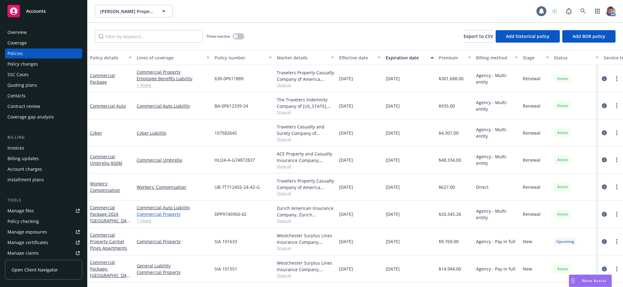
scroll to position [69, 0]
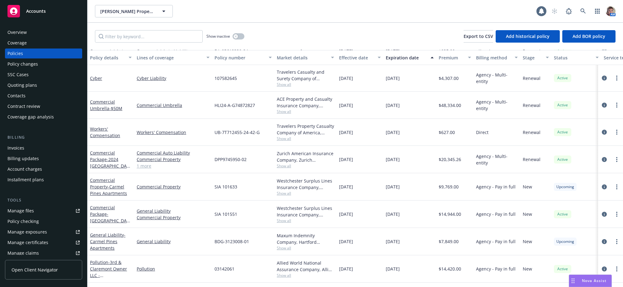
click at [11, 90] on div "Quoting plans" at bounding box center [22, 85] width 30 height 10
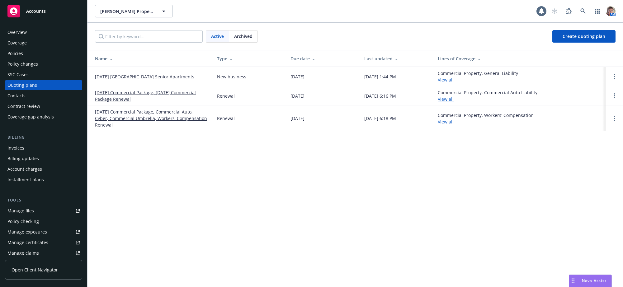
click at [154, 97] on link "[DATE] Commercial Package, [DATE] Commercial Package Renewal" at bounding box center [151, 95] width 112 height 13
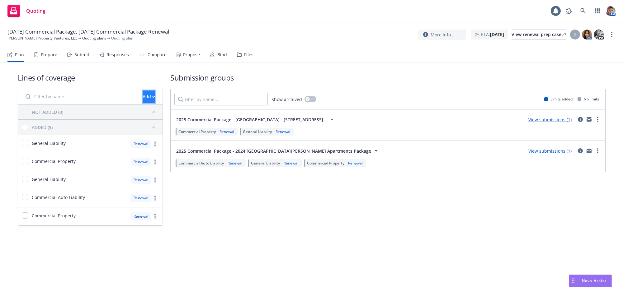
click at [143, 102] on div "Add" at bounding box center [149, 97] width 12 height 12
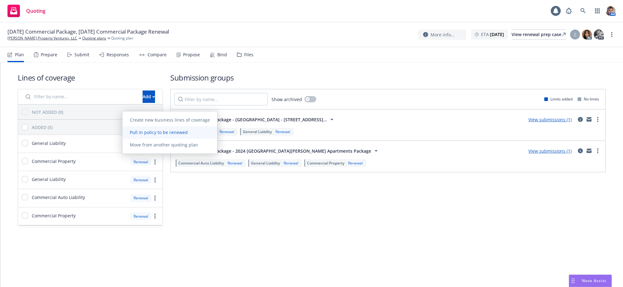
click at [144, 132] on span "Pull in policy to be renewed" at bounding box center [158, 133] width 73 height 6
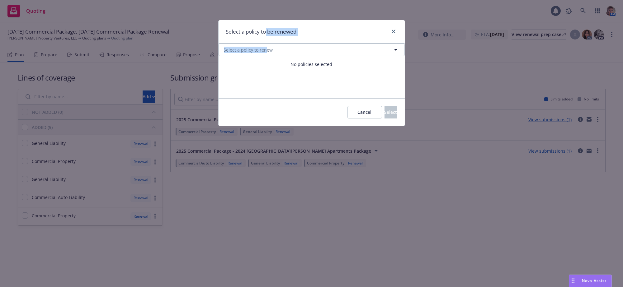
click at [266, 46] on div "Select a policy to be renewed Select a policy to renew No policies selected Can…" at bounding box center [311, 73] width 187 height 107
click at [273, 49] on button "Select a policy to renew" at bounding box center [312, 50] width 186 height 12
select select "ACTIVE"
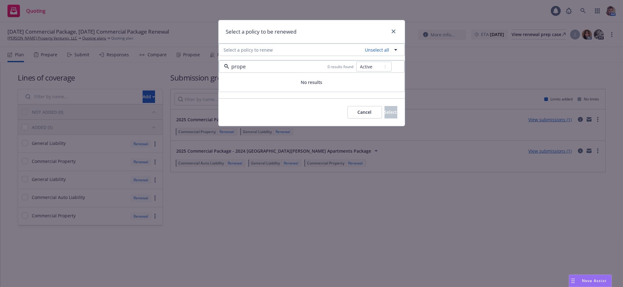
type input "proper"
click at [248, 71] on input "proper" at bounding box center [278, 66] width 99 height 7
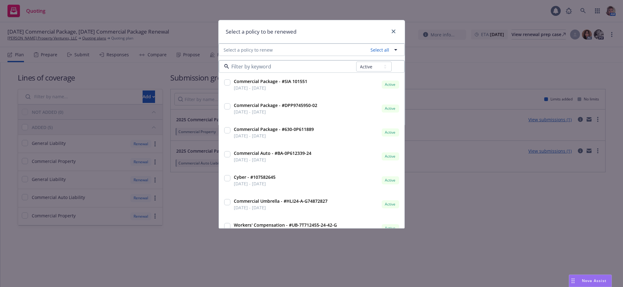
click at [30, 178] on div "Select a policy to be renewed Select a policy to renew Select all All Active Up…" at bounding box center [311, 143] width 623 height 287
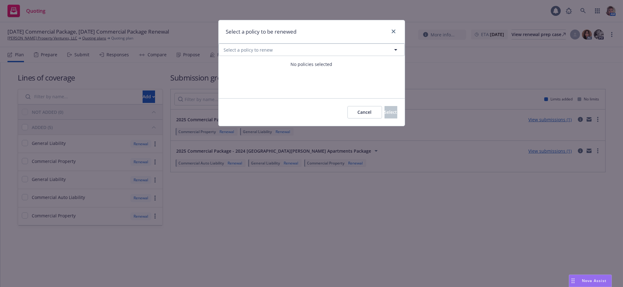
click at [27, 178] on div "Select a policy to be renewed Select a policy to renew No policies selected Can…" at bounding box center [311, 143] width 623 height 287
click at [28, 175] on div "Select a policy to be renewed Select a policy to renew No policies selected Can…" at bounding box center [311, 143] width 623 height 287
click at [348, 119] on button "Cancel" at bounding box center [365, 112] width 35 height 12
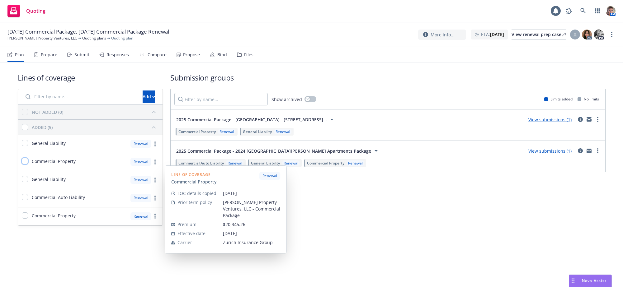
click at [26, 164] on input "checkbox" at bounding box center [25, 161] width 6 height 6
checkbox input "true"
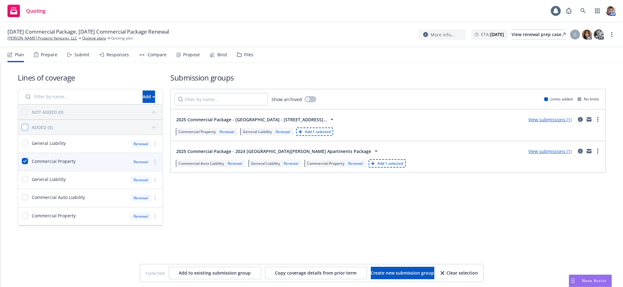
click at [28, 130] on input "checkbox" at bounding box center [25, 127] width 6 height 6
checkbox input "true"
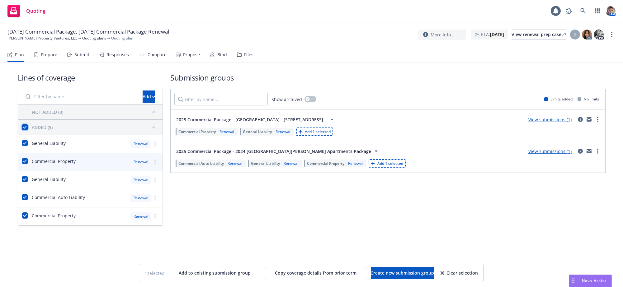
checkbox input "true"
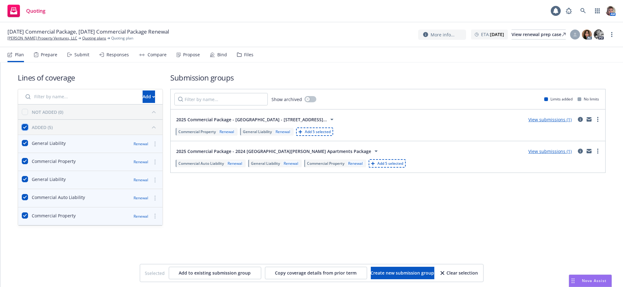
click at [28, 130] on input "checkbox" at bounding box center [25, 127] width 6 height 6
checkbox input "false"
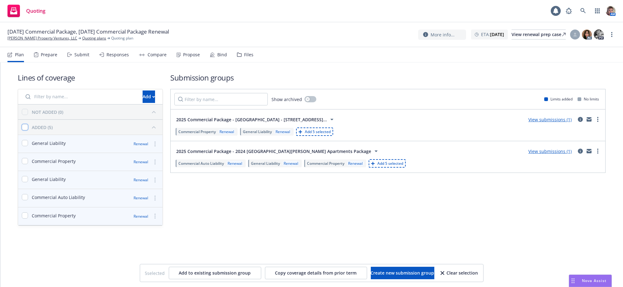
checkbox input "false"
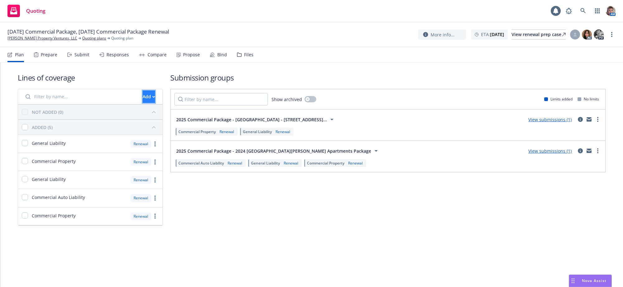
click at [152, 98] on icon "button" at bounding box center [153, 97] width 3 height 2
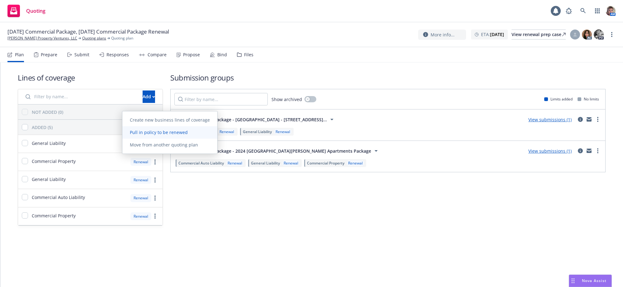
click at [149, 134] on span "Pull in policy to be renewed" at bounding box center [158, 133] width 73 height 6
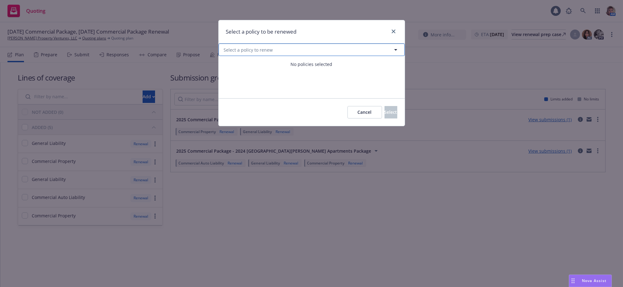
click at [254, 50] on span "Select a policy to renew" at bounding box center [248, 50] width 49 height 7
select select "ACTIVE"
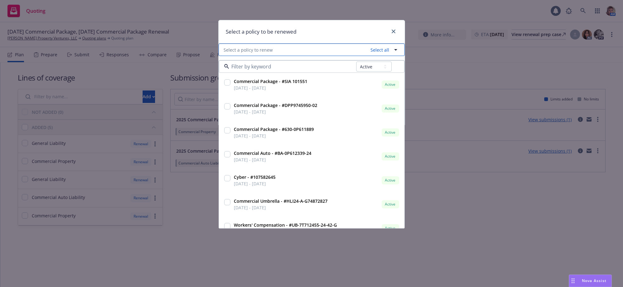
click at [395, 51] on icon "button" at bounding box center [395, 50] width 3 height 2
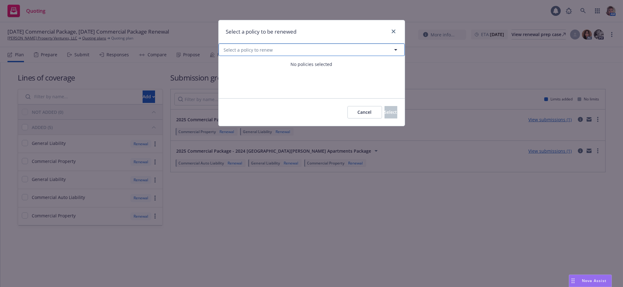
click at [395, 51] on icon "button" at bounding box center [395, 50] width 3 height 2
select select "ACTIVE"
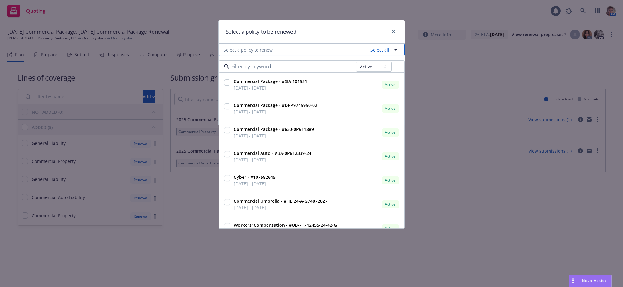
click at [385, 53] on link "Select all" at bounding box center [378, 50] width 21 height 7
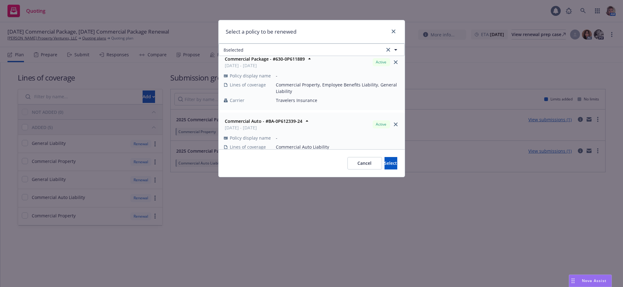
scroll to position [142, 0]
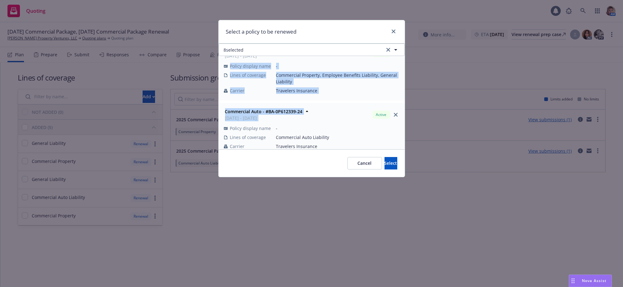
drag, startPoint x: 362, startPoint y: 99, endPoint x: 360, endPoint y: 107, distance: 8.1
click at [360, 107] on div "Commercial Package - #SIA 101551 06/30/2025 - 12/31/2025 Active Policy display …" at bounding box center [312, 147] width 186 height 463
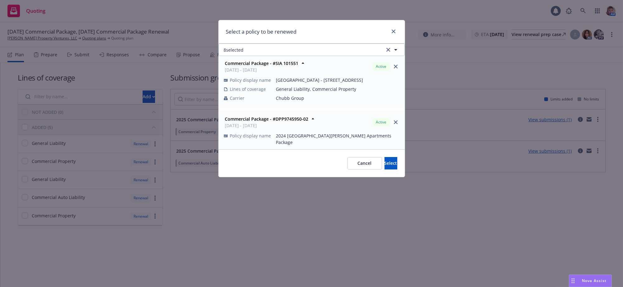
scroll to position [0, 0]
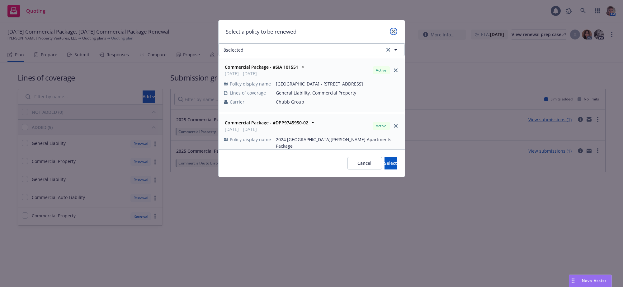
click at [392, 31] on icon "close" at bounding box center [394, 32] width 4 height 4
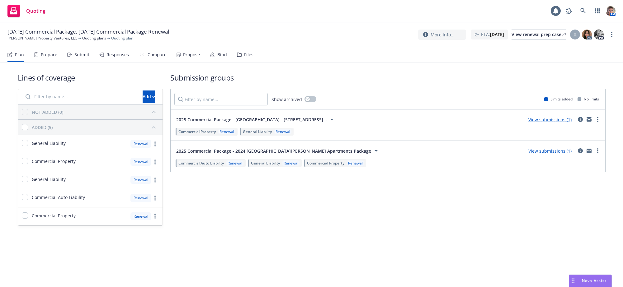
click at [307, 226] on div "Submission groups Show archived Limits added No limits 2025 Commercial Package …" at bounding box center [387, 150] width 435 height 154
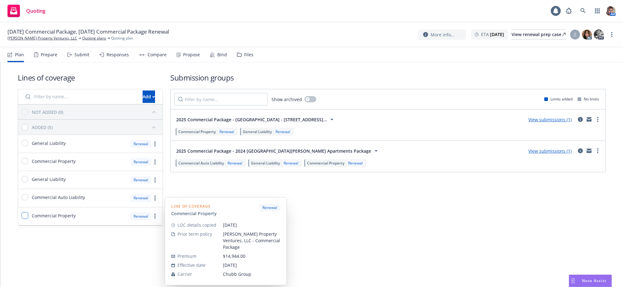
click at [26, 219] on input "checkbox" at bounding box center [25, 216] width 6 height 6
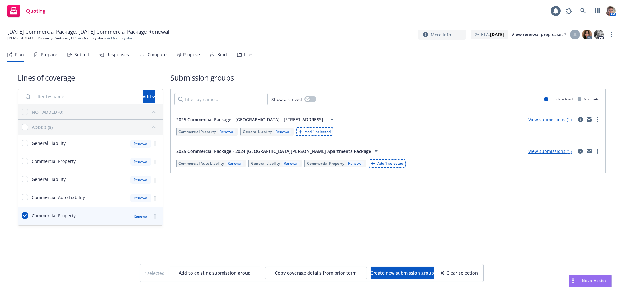
click at [137, 220] on div "Renewal" at bounding box center [140, 217] width 21 height 8
click at [48, 219] on span "Commercial Property" at bounding box center [54, 216] width 44 height 7
checkbox input "false"
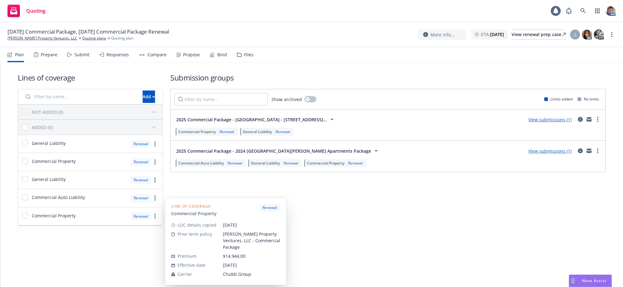
click at [372, 226] on div "Submission groups Show archived Limits added No limits 2025 Commercial Package …" at bounding box center [387, 150] width 435 height 154
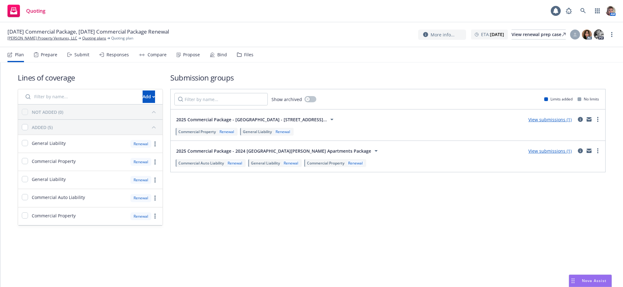
click at [372, 226] on div "Submission groups Show archived Limits added No limits 2025 Commercial Package …" at bounding box center [387, 150] width 435 height 154
click at [28, 130] on input "checkbox" at bounding box center [25, 127] width 6 height 6
checkbox input "true"
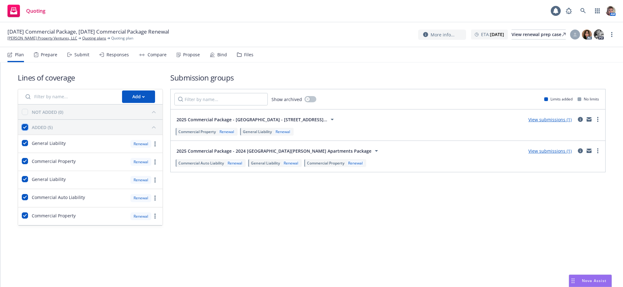
checkbox input "true"
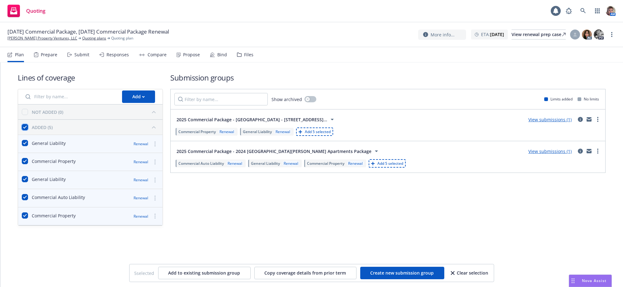
click at [28, 130] on input "checkbox" at bounding box center [25, 127] width 6 height 6
checkbox input "false"
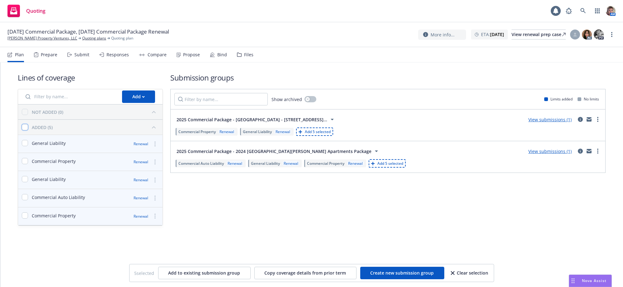
checkbox input "false"
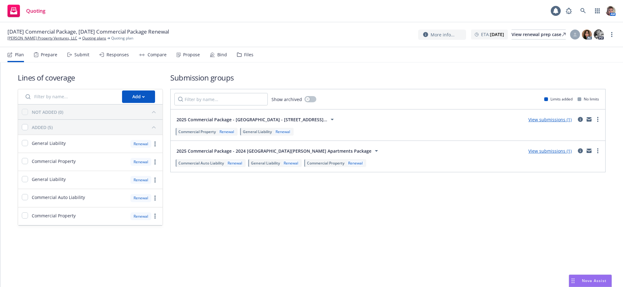
click at [85, 57] on div "Submit" at bounding box center [81, 54] width 15 height 5
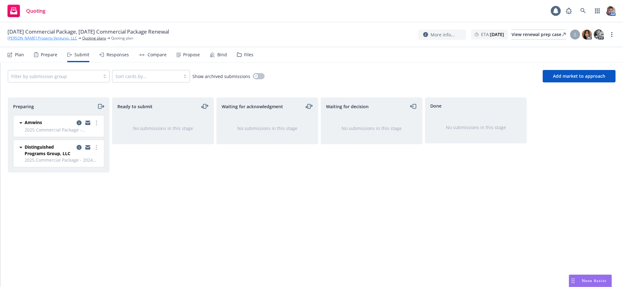
click at [22, 39] on link "[PERSON_NAME] Property Ventures, LLC" at bounding box center [42, 39] width 70 height 6
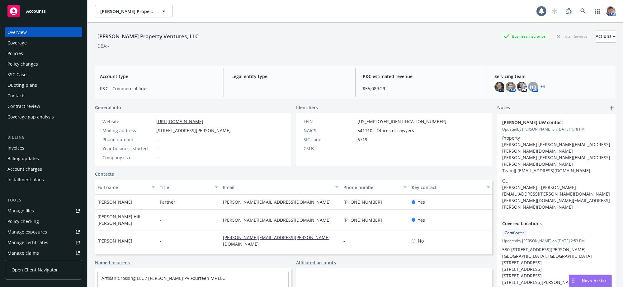
click at [17, 57] on div "Policies" at bounding box center [15, 54] width 16 height 10
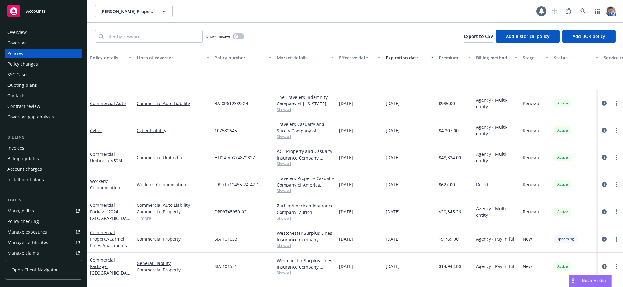
scroll to position [69, 0]
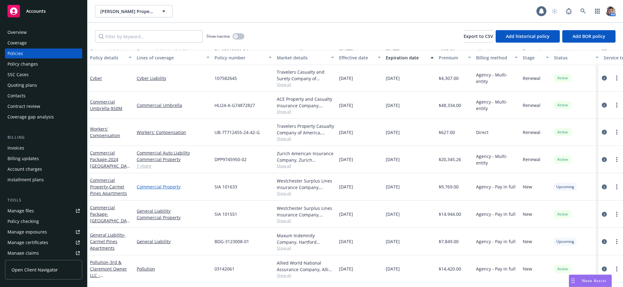
click at [195, 184] on link "Commercial Property" at bounding box center [173, 187] width 73 height 7
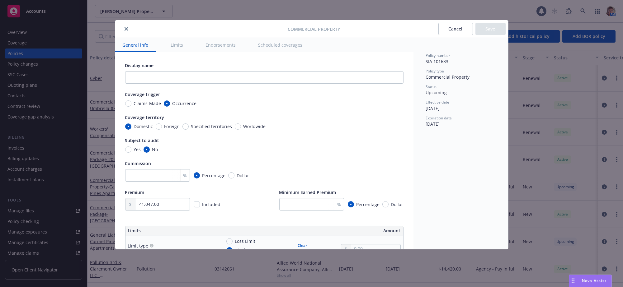
click at [126, 28] on icon "close" at bounding box center [127, 29] width 4 height 4
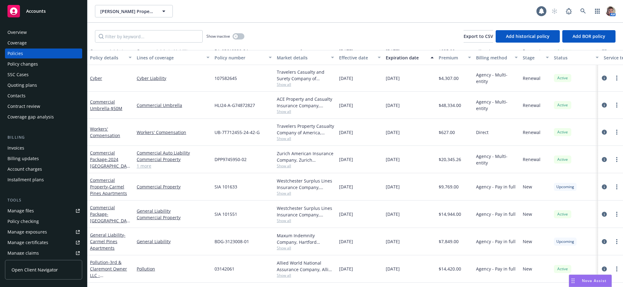
click at [189, 217] on div "General Liability Commercial Property" at bounding box center [173, 214] width 78 height 27
click at [192, 220] on div "General Liability Commercial Property" at bounding box center [173, 214] width 78 height 27
click at [192, 224] on div "General Liability Commercial Property" at bounding box center [173, 214] width 78 height 27
click at [249, 245] on div "BDG-3123008-01" at bounding box center [243, 241] width 62 height 27
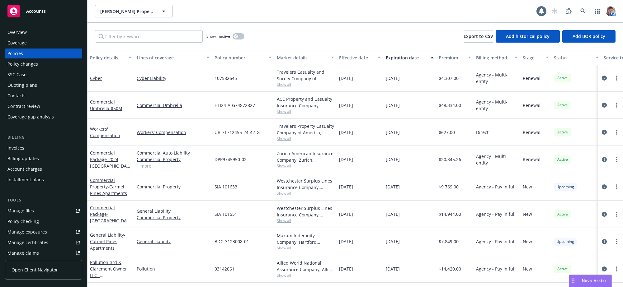
click at [45, 90] on div "Quoting plans" at bounding box center [43, 85] width 72 height 10
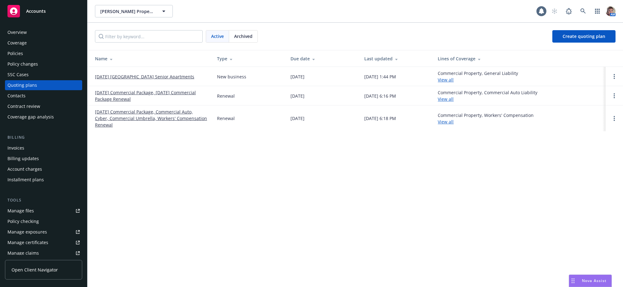
click at [228, 200] on div "Windy Hill Property Ventures, LLC Windy Hill Property Ventures, LLC AM Active A…" at bounding box center [356, 143] width 536 height 287
click at [161, 78] on link "09/08/25 New Carmel Pines Senior Apartments" at bounding box center [144, 76] width 99 height 7
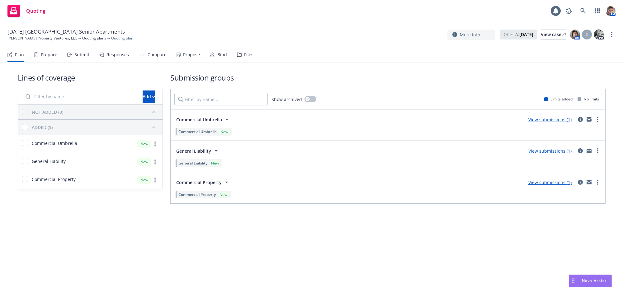
click at [81, 57] on div "Submit" at bounding box center [81, 54] width 15 height 5
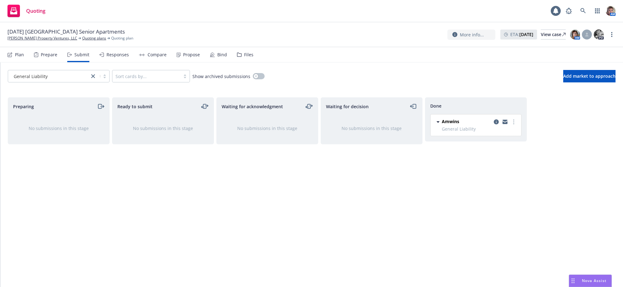
click at [225, 58] on div "Bind" at bounding box center [218, 54] width 17 height 15
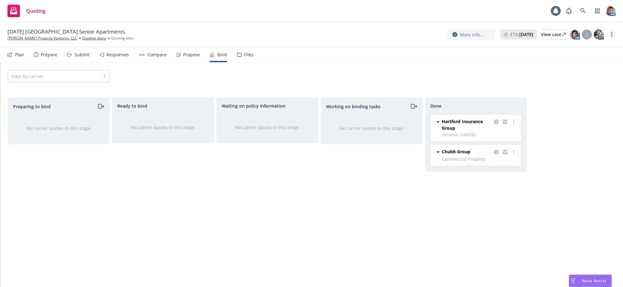
click at [609, 38] on link "more" at bounding box center [611, 34] width 7 height 7
click at [569, 105] on link "Archive quoting plan" at bounding box center [579, 98] width 69 height 12
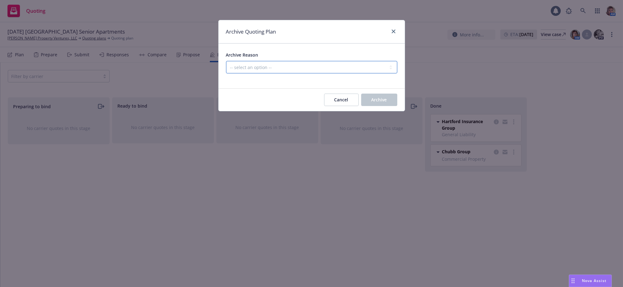
click at [268, 70] on select "-- select an option -- Created by error Duplicate New business opportunity lost…" at bounding box center [311, 67] width 171 height 12
select select "ARCHIVED_NEW_BUSINESS_COMPLETED"
click at [227, 65] on select "-- select an option -- Created by error Duplicate New business opportunity lost…" at bounding box center [311, 67] width 171 height 12
click at [363, 106] on button "Archive" at bounding box center [379, 100] width 36 height 12
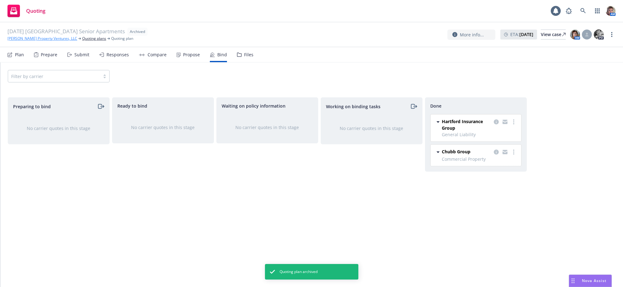
click at [27, 39] on link "[PERSON_NAME] Property Ventures, LLC" at bounding box center [42, 39] width 70 height 6
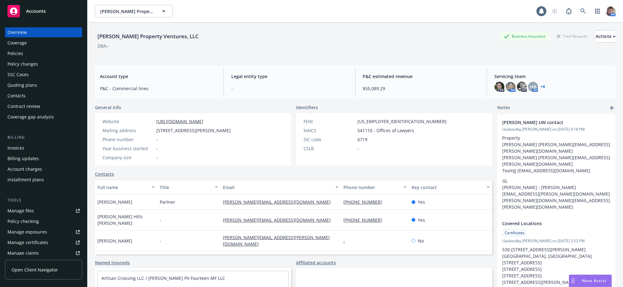
click at [26, 90] on div "Quoting plans" at bounding box center [22, 85] width 30 height 10
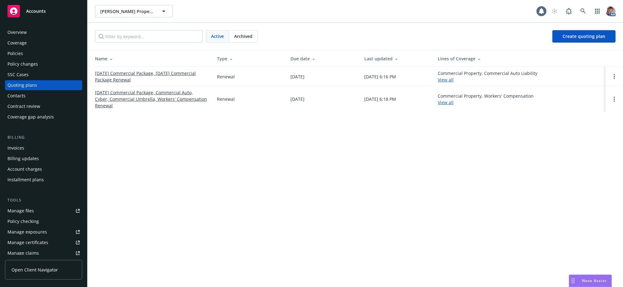
click at [157, 75] on link "[DATE] Commercial Package, [DATE] Commercial Package Renewal" at bounding box center [151, 76] width 112 height 13
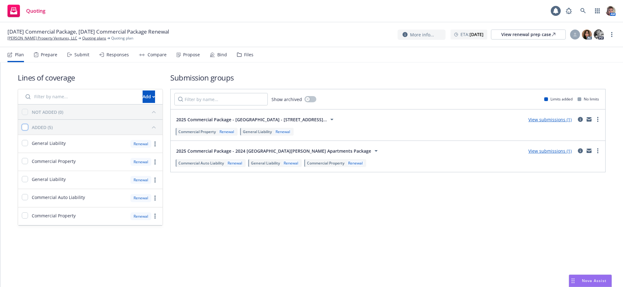
click at [27, 130] on input "checkbox" at bounding box center [25, 127] width 6 height 6
checkbox input "true"
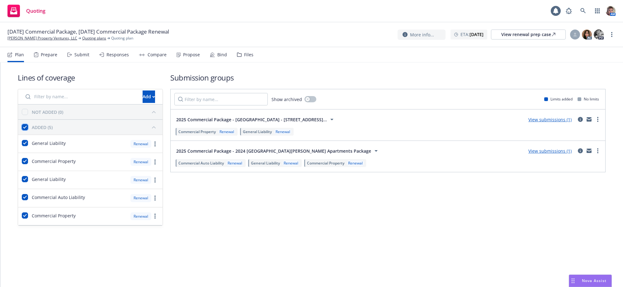
checkbox input "true"
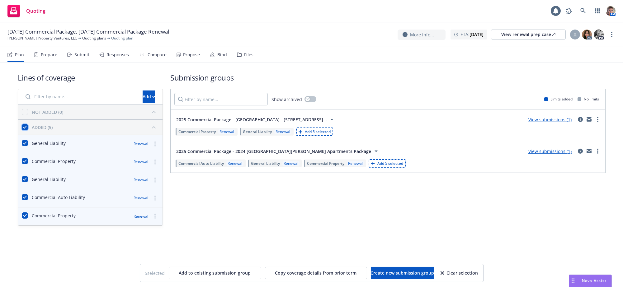
click at [28, 130] on input "checkbox" at bounding box center [25, 127] width 6 height 6
checkbox input "false"
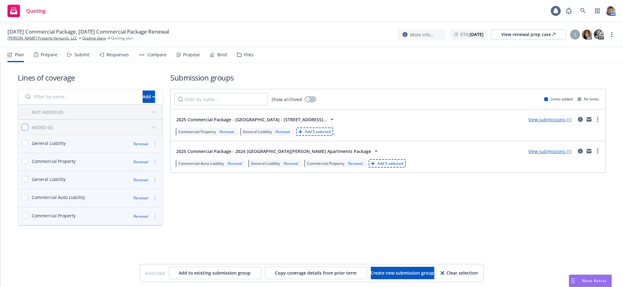
checkbox input "false"
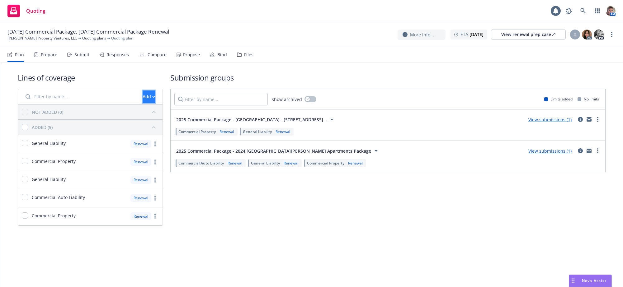
click at [152, 98] on icon "button" at bounding box center [153, 97] width 3 height 2
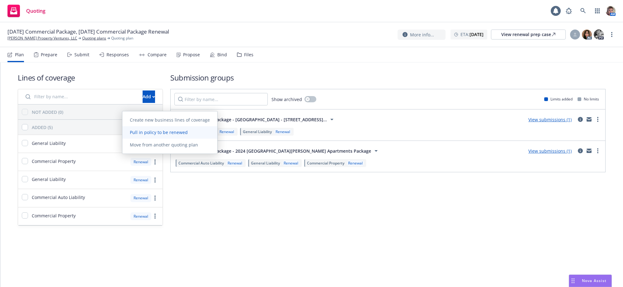
click at [156, 134] on span "Pull in policy to be renewed" at bounding box center [158, 133] width 73 height 6
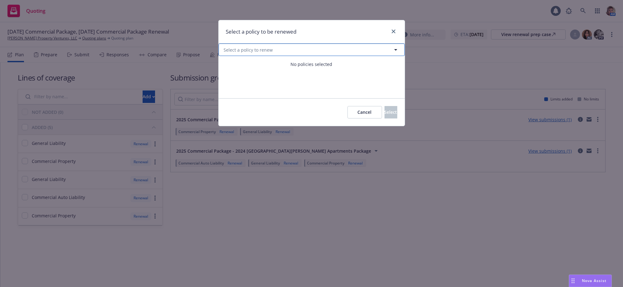
click at [302, 53] on button "Select a policy to renew" at bounding box center [312, 50] width 186 height 12
select select "ACTIVE"
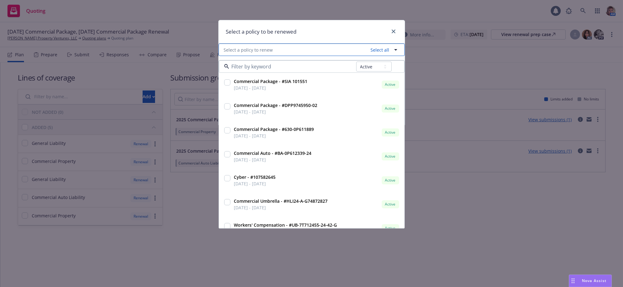
click at [390, 54] on button "Select a policy to renew Select all" at bounding box center [312, 50] width 186 height 12
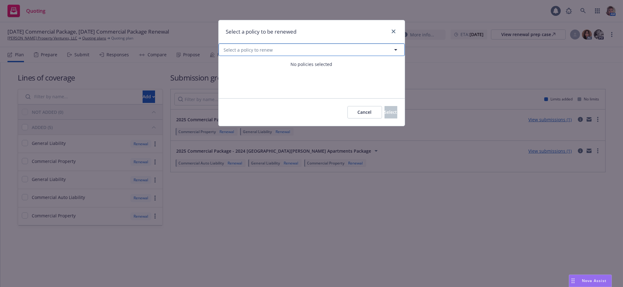
click at [395, 53] on icon "button" at bounding box center [395, 49] width 7 height 7
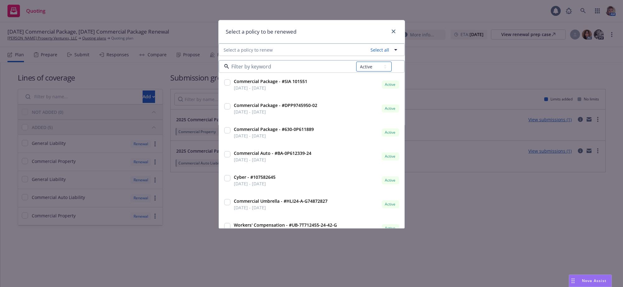
click at [384, 68] on select "All Active Upcoming Expired Cancelled" at bounding box center [374, 67] width 36 height 10
select select "UPCOMING"
click at [356, 64] on select "All Active Upcoming Expired Cancelled" at bounding box center [374, 67] width 36 height 10
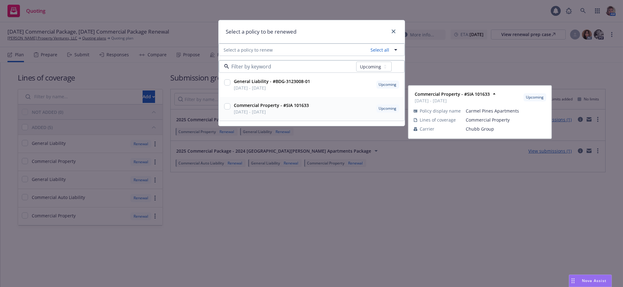
click at [228, 110] on input "checkbox" at bounding box center [227, 107] width 6 height 6
checkbox input "true"
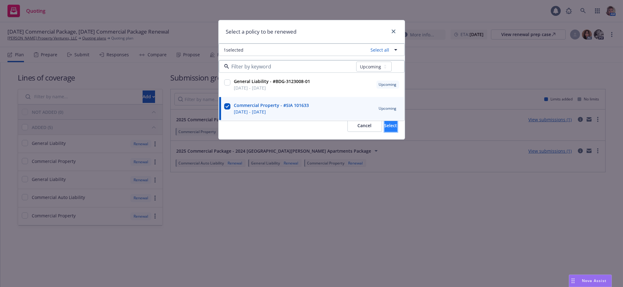
click at [385, 129] on span "Select" at bounding box center [391, 126] width 13 height 6
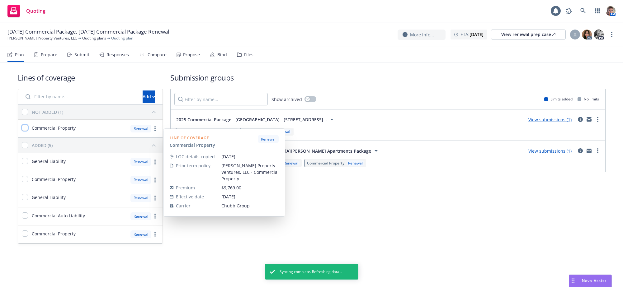
click at [28, 131] on input "checkbox" at bounding box center [25, 128] width 6 height 6
checkbox input "true"
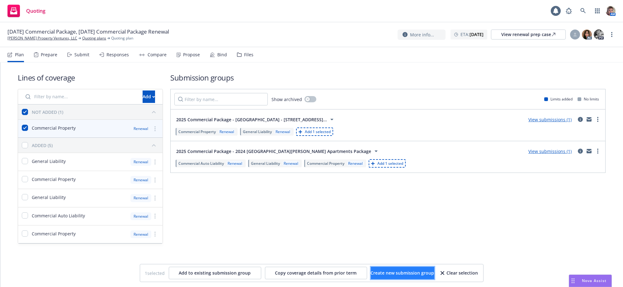
click at [420, 277] on button "Create new submission group" at bounding box center [403, 273] width 64 height 12
checkbox input "false"
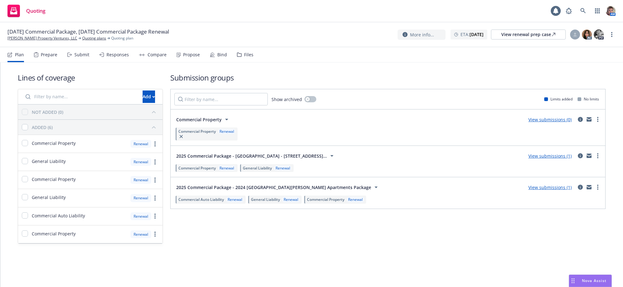
click at [450, 243] on div "Submission groups Show archived Limits added No limits Commercial Property View…" at bounding box center [387, 159] width 435 height 172
click at [550, 123] on link "View submissions (0)" at bounding box center [550, 120] width 43 height 6
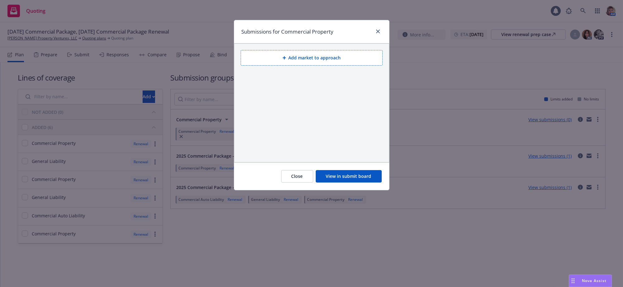
click at [357, 183] on button "View in submit board" at bounding box center [349, 176] width 66 height 12
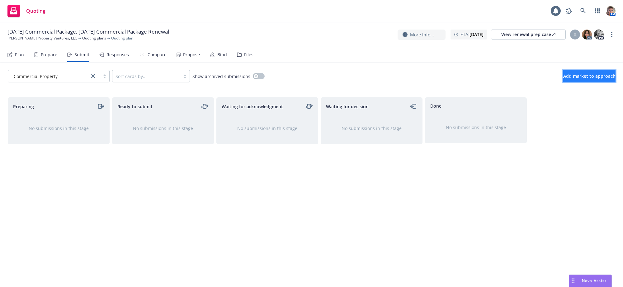
click at [586, 78] on button "Add market to approach" at bounding box center [589, 76] width 52 height 12
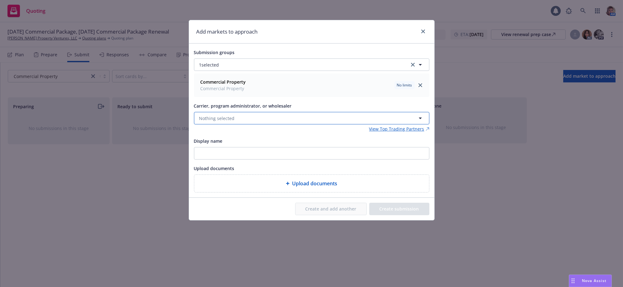
click at [219, 125] on button "Nothing selected" at bounding box center [311, 118] width 235 height 12
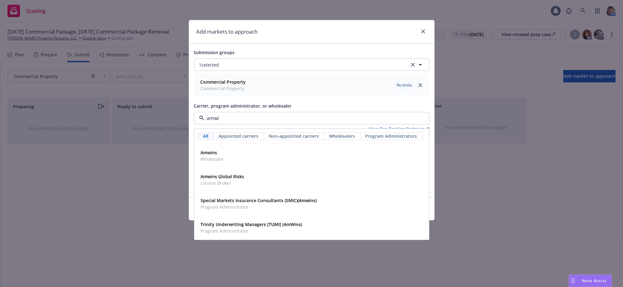
type input "amwin"
click at [208, 156] on span "Amwins" at bounding box center [212, 153] width 23 height 7
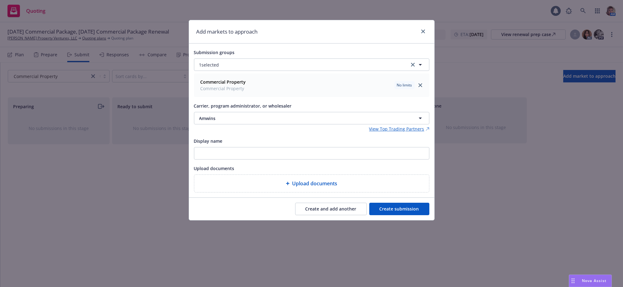
click at [401, 216] on button "Create submission" at bounding box center [399, 209] width 60 height 12
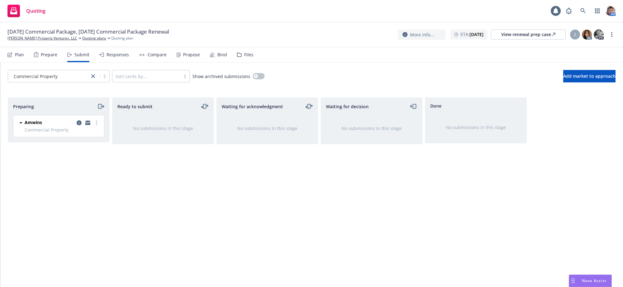
drag, startPoint x: 88, startPoint y: 183, endPoint x: 87, endPoint y: 175, distance: 7.8
click at [88, 183] on div "Preparing Amwins Commercial Property Friday, August 29, 2025 at 3:36 PM" at bounding box center [59, 185] width 102 height 177
click at [99, 127] on link "more" at bounding box center [96, 122] width 7 height 7
click at [72, 216] on span "Copy logging email" at bounding box center [65, 218] width 55 height 6
click at [35, 38] on link "Windy Hill Property Ventures, LLC" at bounding box center [42, 39] width 70 height 6
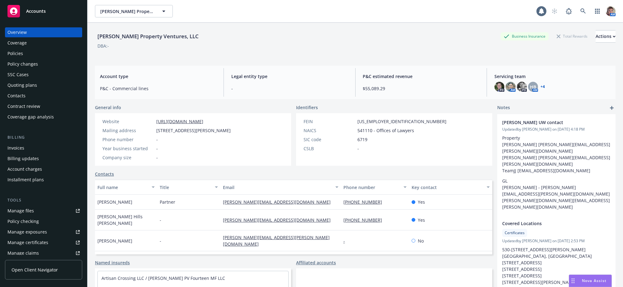
click at [25, 58] on div "Policies" at bounding box center [43, 54] width 72 height 10
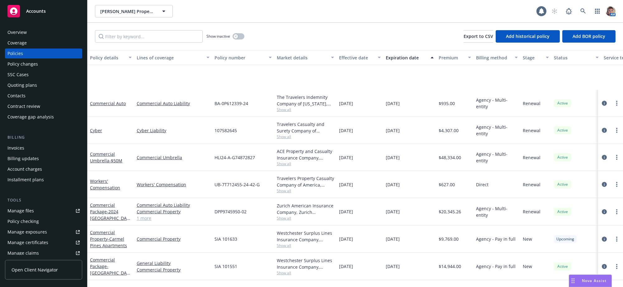
scroll to position [69, 0]
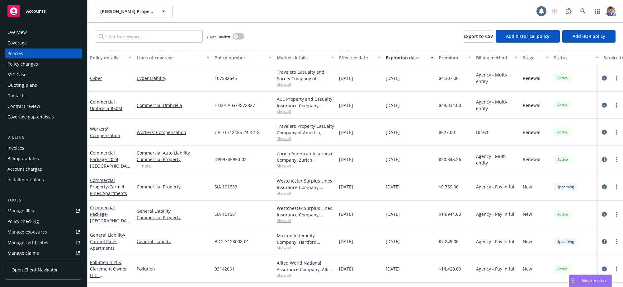
click at [284, 218] on span "Show all" at bounding box center [305, 220] width 57 height 5
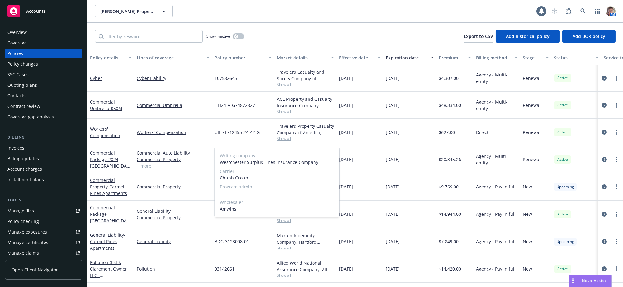
click at [269, 201] on span "Wholesaler" at bounding box center [277, 202] width 115 height 7
click at [265, 205] on span "Wholesaler" at bounding box center [277, 202] width 115 height 7
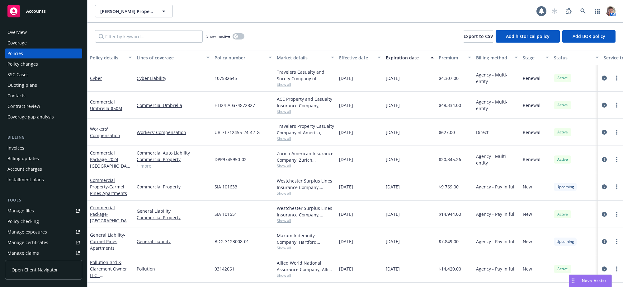
click at [183, 232] on div "General Liability" at bounding box center [173, 241] width 78 height 27
click at [281, 191] on span "Show all" at bounding box center [305, 193] width 57 height 5
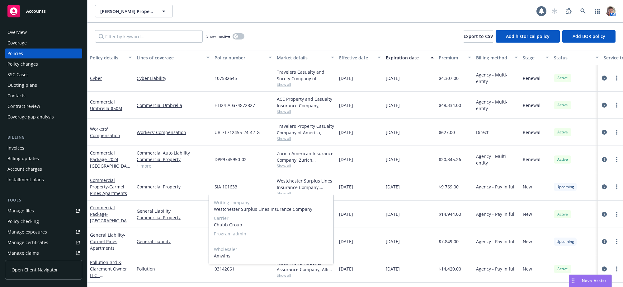
click at [279, 237] on span "Program admin" at bounding box center [271, 234] width 115 height 7
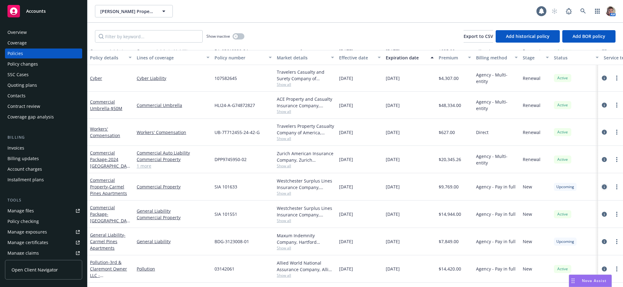
click at [602, 185] on icon "circleInformation" at bounding box center [604, 187] width 5 height 5
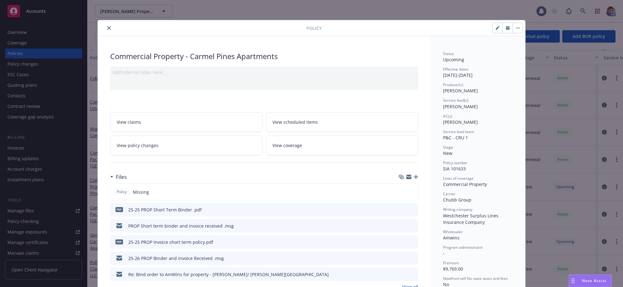
click at [400, 228] on icon "download file" at bounding box center [402, 225] width 5 height 5
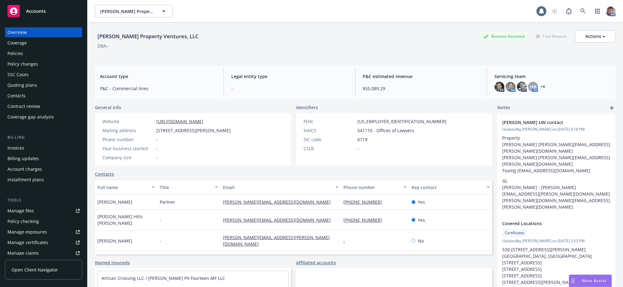
click at [21, 59] on div "Policies" at bounding box center [15, 54] width 16 height 10
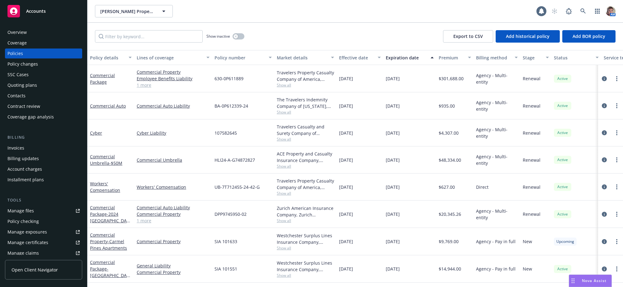
scroll to position [69, 0]
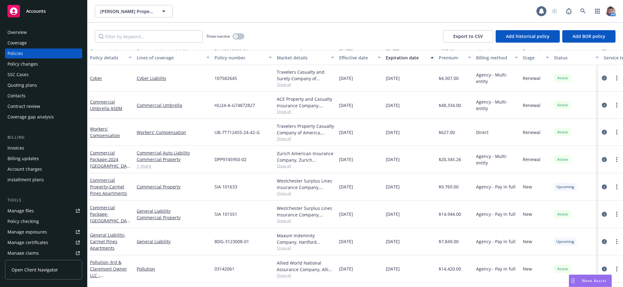
click at [45, 90] on div "Quoting plans" at bounding box center [43, 85] width 72 height 10
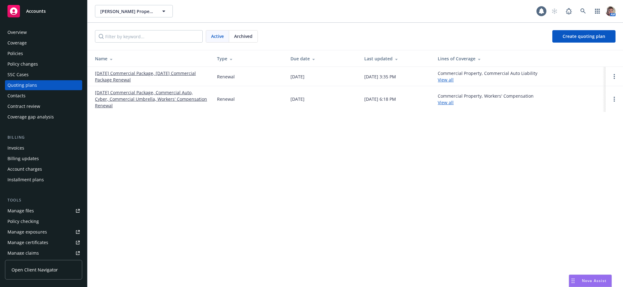
click at [167, 76] on link "[DATE] Commercial Package, [DATE] Commercial Package Renewal" at bounding box center [151, 76] width 112 height 13
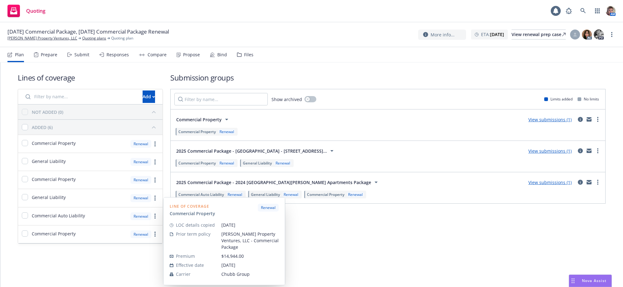
click at [443, 244] on div "Submission groups Show archived Limits added No limits Commercial Property View…" at bounding box center [387, 159] width 435 height 172
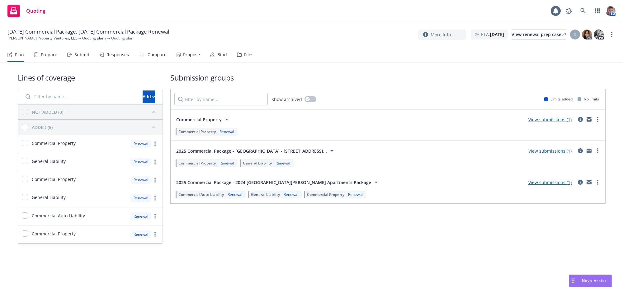
click at [536, 186] on link "View submissions (1)" at bounding box center [550, 183] width 43 height 6
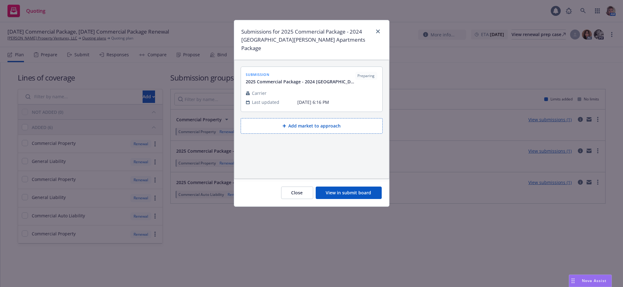
click at [339, 194] on button "View in submit board" at bounding box center [349, 193] width 66 height 12
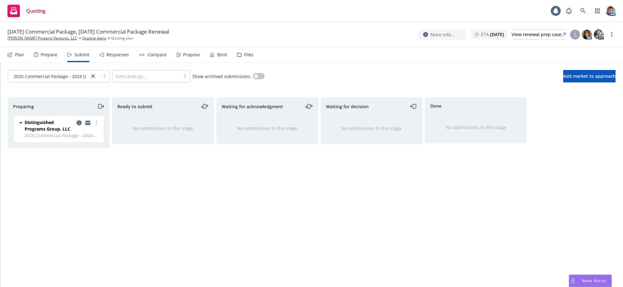
click at [80, 126] on icon "copy logging email" at bounding box center [79, 123] width 5 height 5
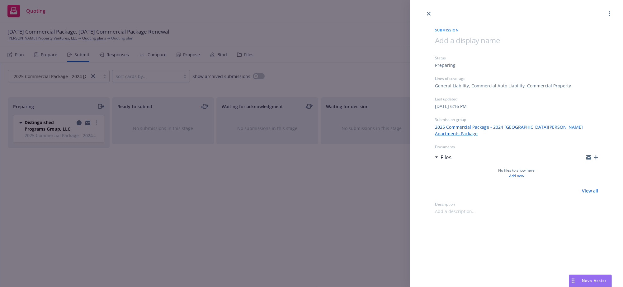
click at [533, 236] on div "Submission Status Preparing Lines of coverage General Liability, Commercial Aut…" at bounding box center [516, 143] width 213 height 287
drag, startPoint x: 195, startPoint y: 222, endPoint x: 192, endPoint y: 222, distance: 3.4
click at [192, 222] on div "Submission Status Preparing Lines of coverage General Liability, Commercial Aut…" at bounding box center [311, 143] width 623 height 287
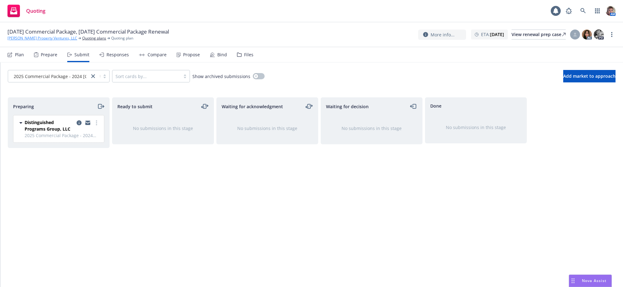
click at [28, 40] on link "[PERSON_NAME] Property Ventures, LLC" at bounding box center [42, 39] width 70 height 6
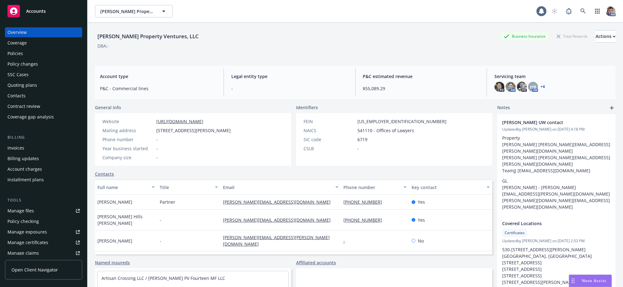
click at [21, 90] on div "Quoting plans" at bounding box center [22, 85] width 30 height 10
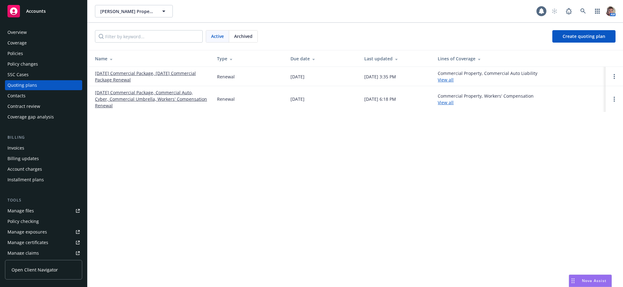
click at [133, 103] on link "[DATE] Commercial Package, Commercial Auto, Cyber, Commercial Umbrella, Workers…" at bounding box center [151, 99] width 112 height 20
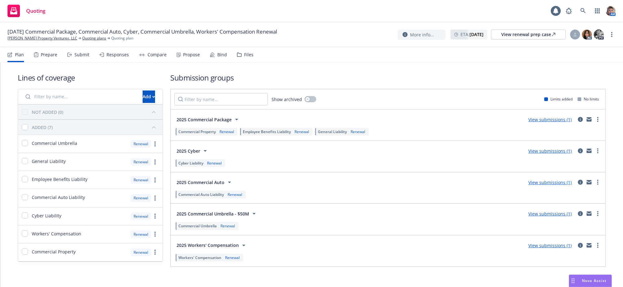
scroll to position [29, 0]
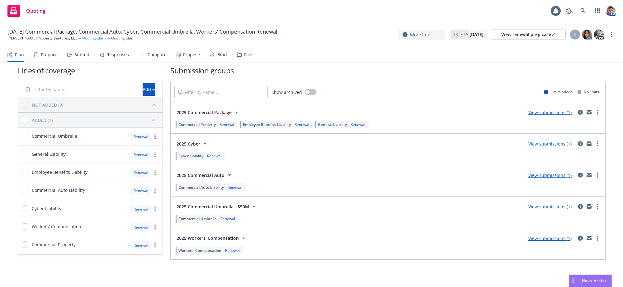
click at [90, 39] on link "Quoting plans" at bounding box center [94, 39] width 24 height 6
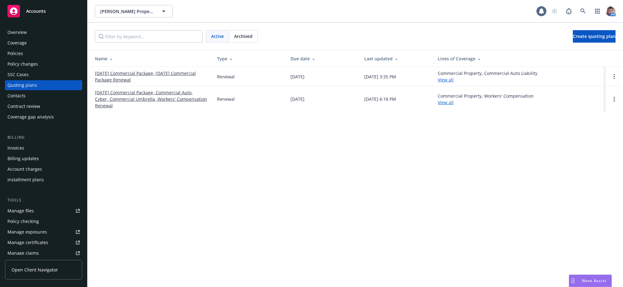
click at [172, 73] on link "[DATE] Commercial Package, [DATE] Commercial Package Renewal" at bounding box center [151, 76] width 112 height 13
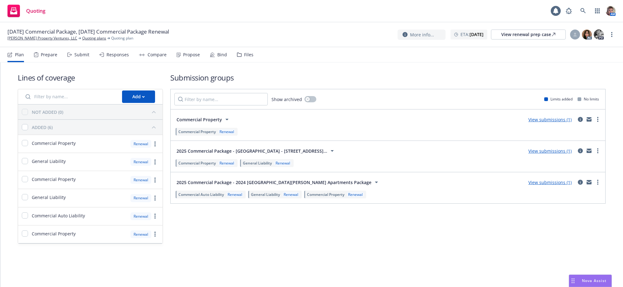
click at [288, 244] on div "Submission groups Show archived Limits added No limits Commercial Property View…" at bounding box center [387, 159] width 435 height 172
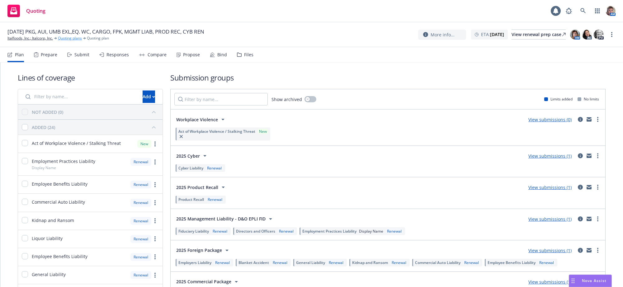
click at [78, 40] on link "Quoting plans" at bounding box center [70, 39] width 24 height 6
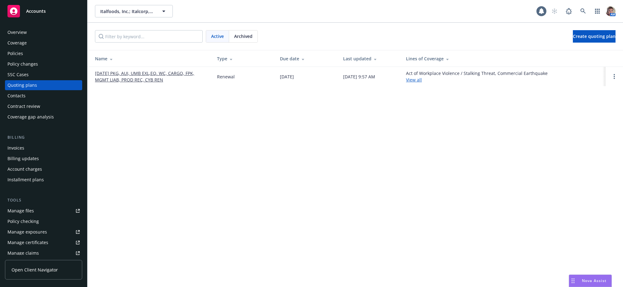
click at [245, 40] on span "Archived" at bounding box center [243, 36] width 18 height 7
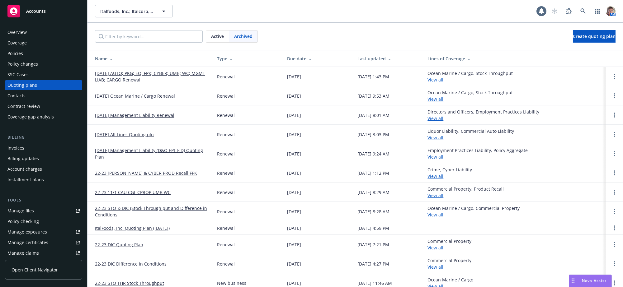
click at [135, 77] on link "[DATE] AUTO; PKG; EQ; FPK; CYBER; UMB; WC; MGMT LIAB; CARGO Renewal" at bounding box center [151, 76] width 112 height 13
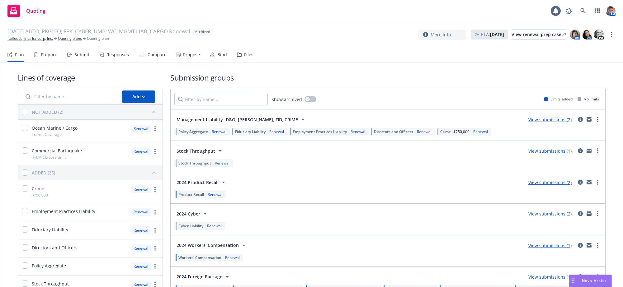
click at [85, 62] on div "Submit" at bounding box center [78, 54] width 22 height 15
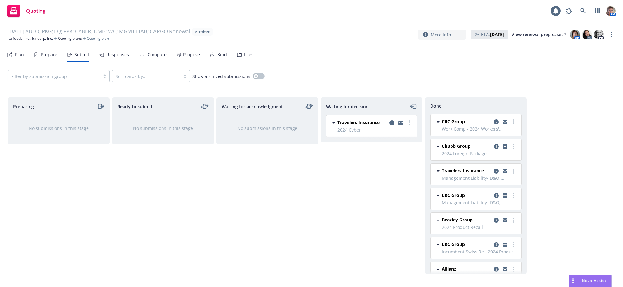
click at [95, 80] on div at bounding box center [54, 76] width 86 height 7
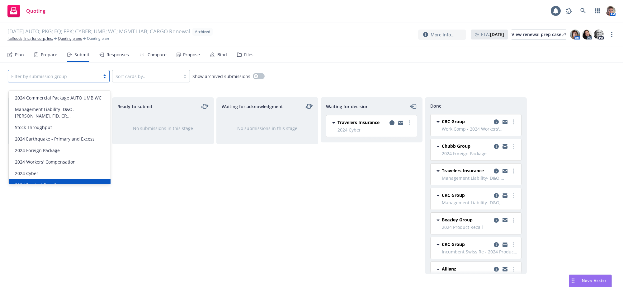
scroll to position [7, 0]
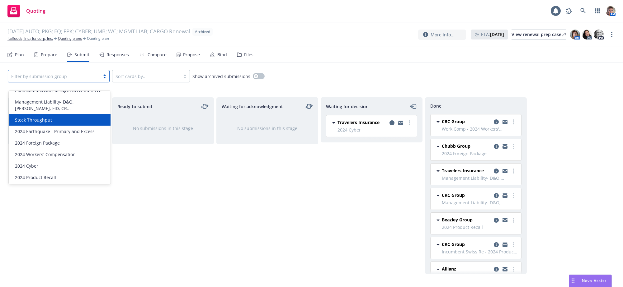
click at [56, 121] on div "Stock Throughput" at bounding box center [59, 120] width 94 height 7
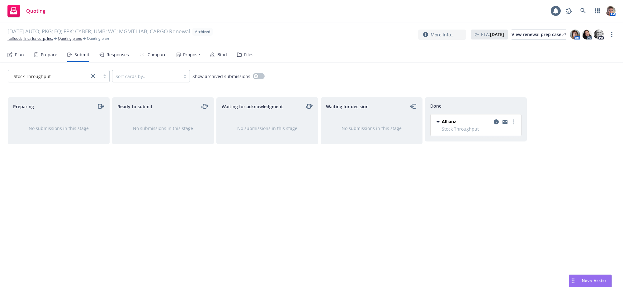
click at [497, 123] on div "Allianz Stock Throughput Monday, October 21, 2024 at 4:59 PM" at bounding box center [476, 125] width 91 height 21
click at [497, 126] on link "copy logging email" at bounding box center [496, 121] width 7 height 7
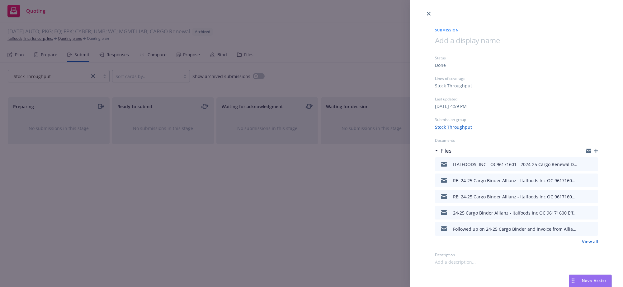
click at [582, 245] on link "View all" at bounding box center [590, 242] width 16 height 7
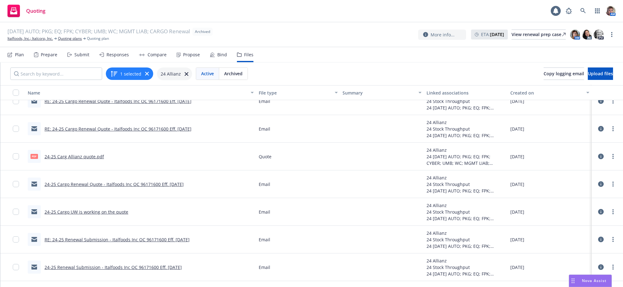
scroll to position [269, 0]
click at [119, 268] on div "24-25 Renewal Submission - Italfoods Inc OC 96171600 Eff. 11/1/2024" at bounding box center [105, 267] width 154 height 13
click at [120, 271] on link "24-25 Renewal Submission - Italfoods Inc OC 96171600 Eff. 11/1/2024" at bounding box center [113, 268] width 137 height 6
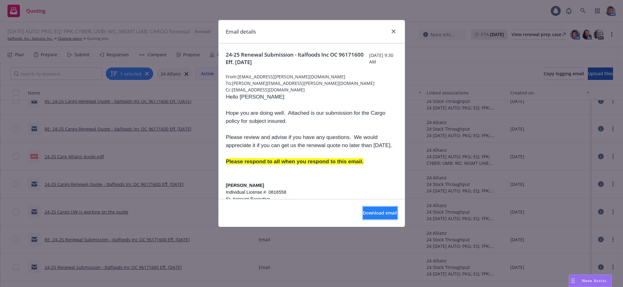
click at [383, 211] on button "Download email" at bounding box center [380, 213] width 34 height 12
click at [392, 30] on icon "close" at bounding box center [394, 32] width 4 height 4
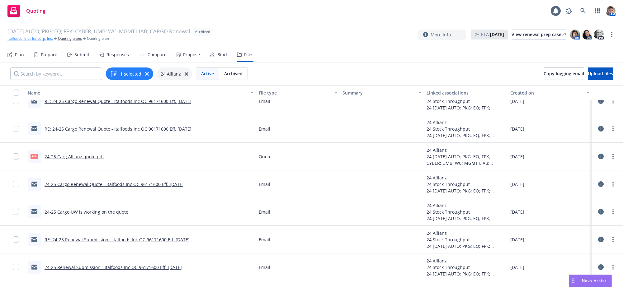
click at [26, 38] on link "Italfoods, Inc.; Italcorp, Inc." at bounding box center [29, 39] width 45 height 6
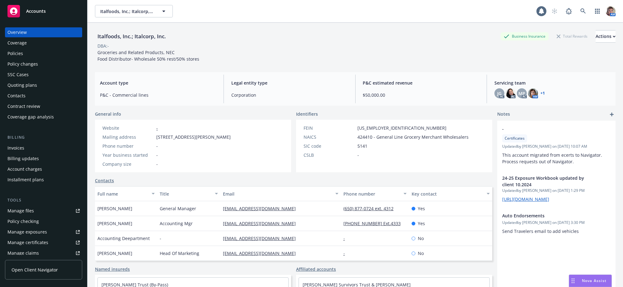
click at [22, 58] on div "Policies" at bounding box center [15, 54] width 16 height 10
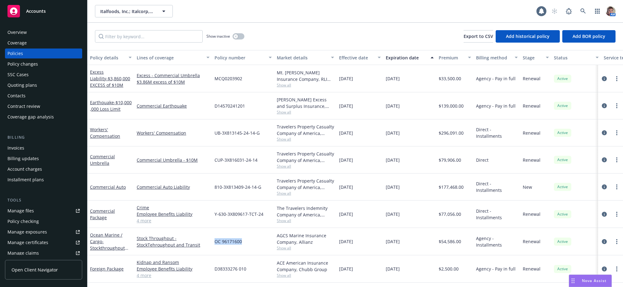
drag, startPoint x: 247, startPoint y: 254, endPoint x: 216, endPoint y: 256, distance: 31.5
click at [216, 256] on div "OC 96171600" at bounding box center [243, 241] width 62 height 27
copy span "OC 96171600"
click at [22, 90] on div "Quoting plans" at bounding box center [22, 85] width 30 height 10
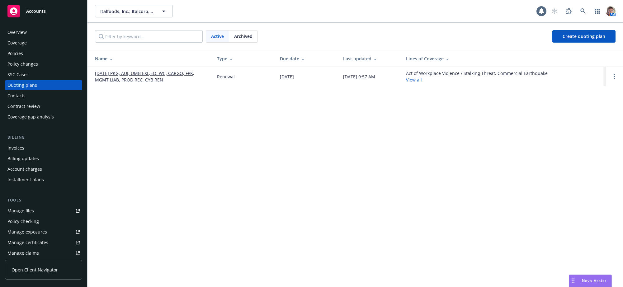
click at [169, 78] on link "[DATE] PKG, AUI, UMB EXL,EQ. WC, CARGO, FPK, MGMT LIAB, PROD REC, CYB REN" at bounding box center [151, 76] width 112 height 13
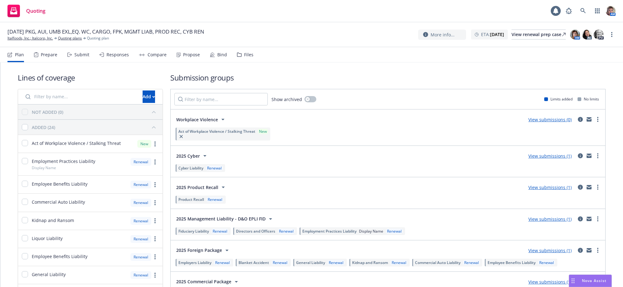
click at [80, 57] on div "Submit" at bounding box center [81, 54] width 15 height 5
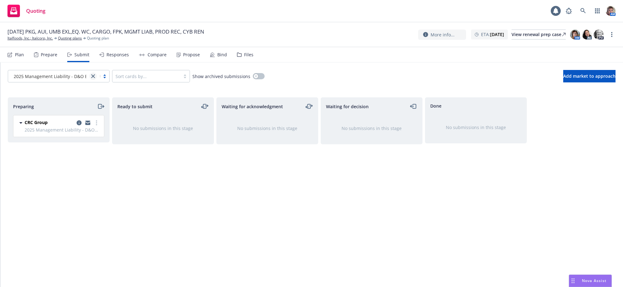
click at [96, 80] on link "close" at bounding box center [92, 76] width 7 height 7
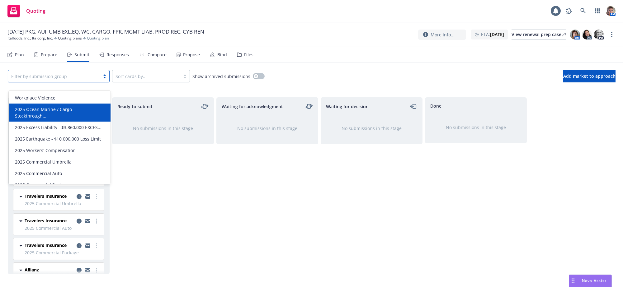
click at [91, 107] on span "2025 Ocean Marine / Cargo - Stockthrough..." at bounding box center [61, 112] width 92 height 13
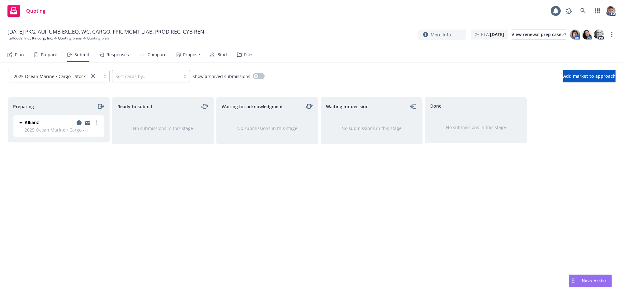
click at [87, 172] on div "Preparing Allianz 2025 Ocean Marine / Cargo - Stockthroughput and Transportatio…" at bounding box center [59, 185] width 102 height 177
click at [96, 126] on icon "more" at bounding box center [96, 123] width 1 height 5
click at [73, 220] on span "Copy logging email" at bounding box center [65, 218] width 55 height 6
click at [189, 211] on div "Ready to submit No submissions in this stage" at bounding box center [163, 185] width 102 height 177
click at [270, 195] on div "Waiting for acknowledgment No submissions in this stage" at bounding box center [267, 185] width 102 height 177
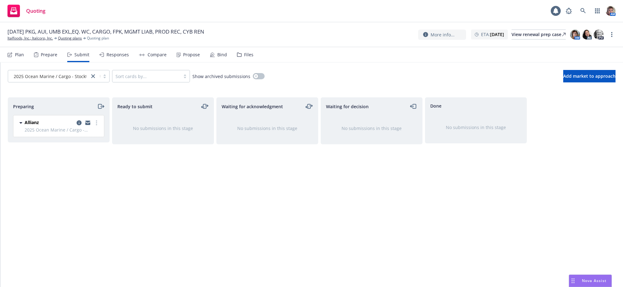
click at [325, 211] on div "Waiting for decision No submissions in this stage" at bounding box center [372, 185] width 102 height 177
